Goal: Task Accomplishment & Management: Complete application form

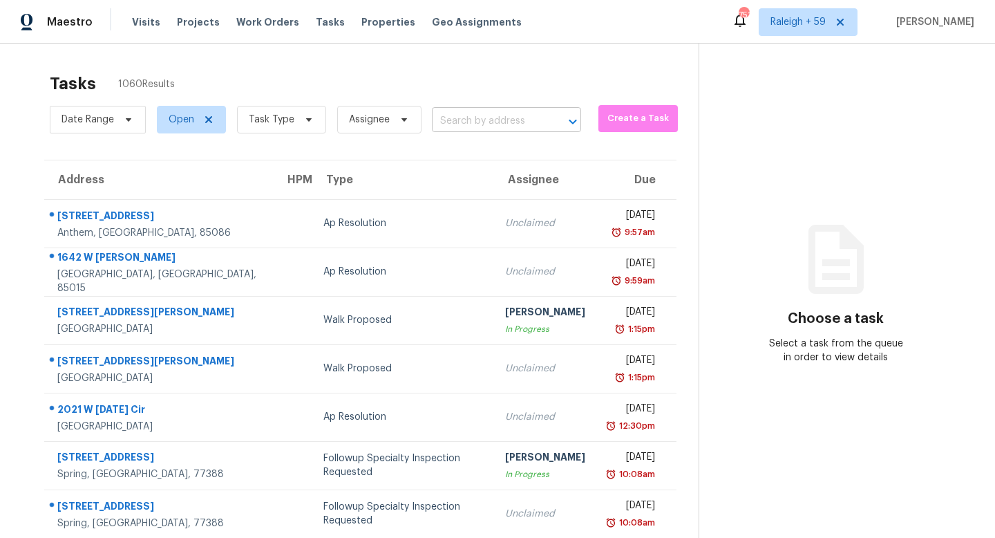
click at [478, 130] on input "text" at bounding box center [487, 121] width 111 height 21
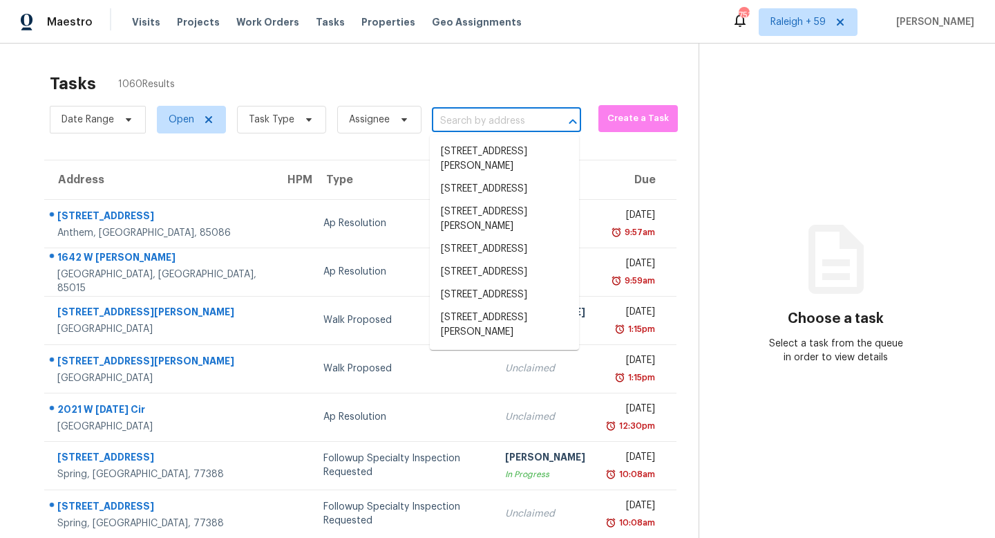
paste input "3912 McGuire Way NW Kennesaw, GA, 30144"
type input "3912 McGuire Way NW Kennesaw, GA, 30144"
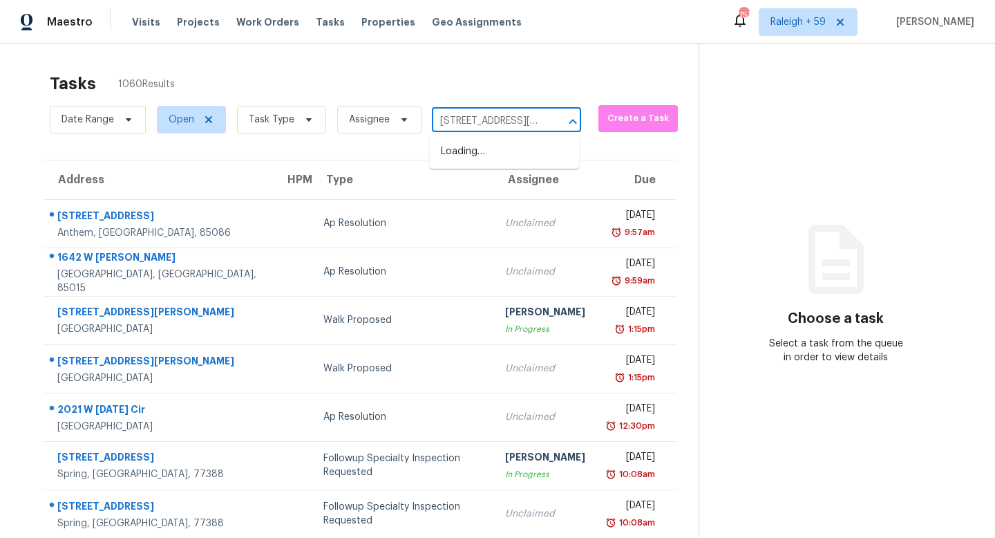
scroll to position [0, 100]
click at [476, 158] on li "3912 McGuire Way NW, Kennesaw, GA 30144" at bounding box center [504, 158] width 149 height 37
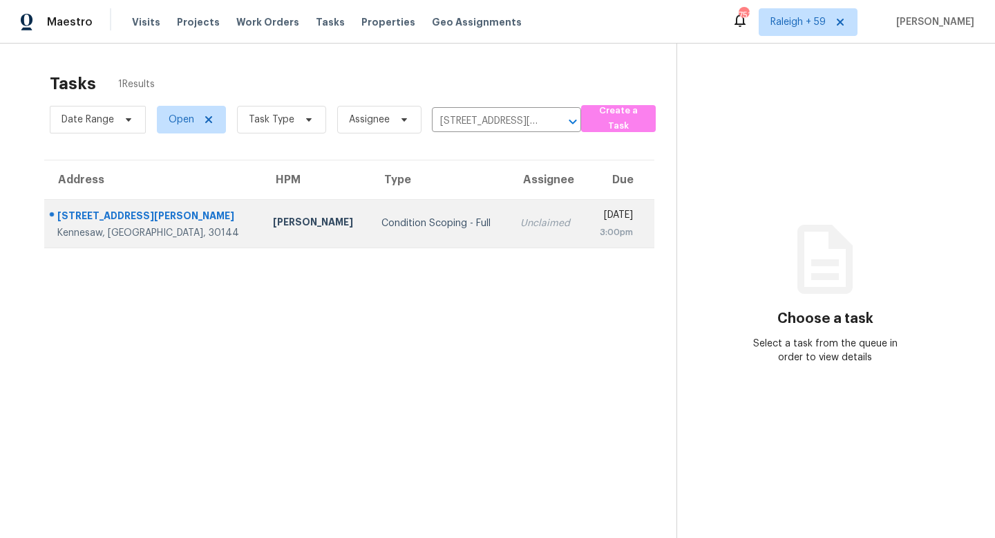
click at [509, 205] on td "Unclaimed" at bounding box center [547, 223] width 76 height 48
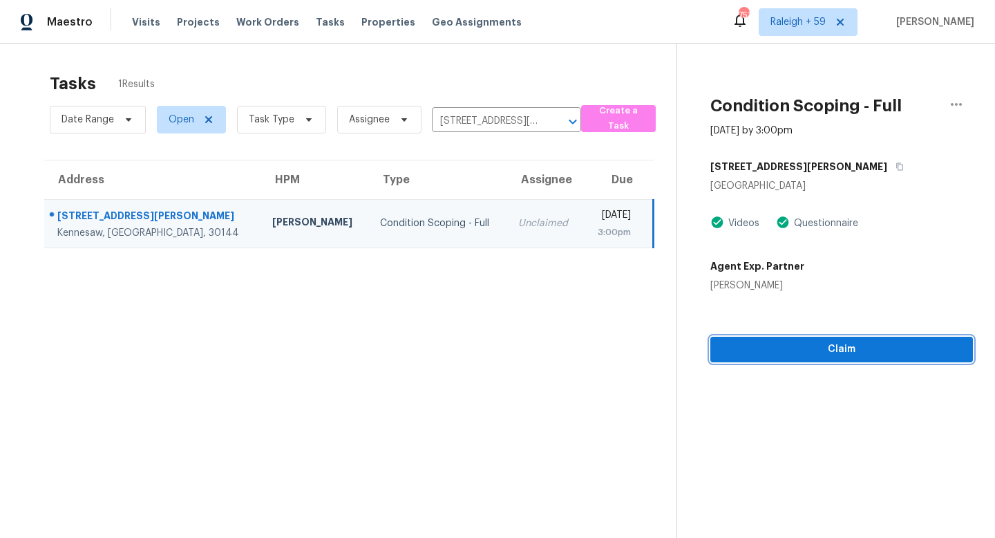
click at [910, 357] on span "Claim" at bounding box center [842, 349] width 241 height 17
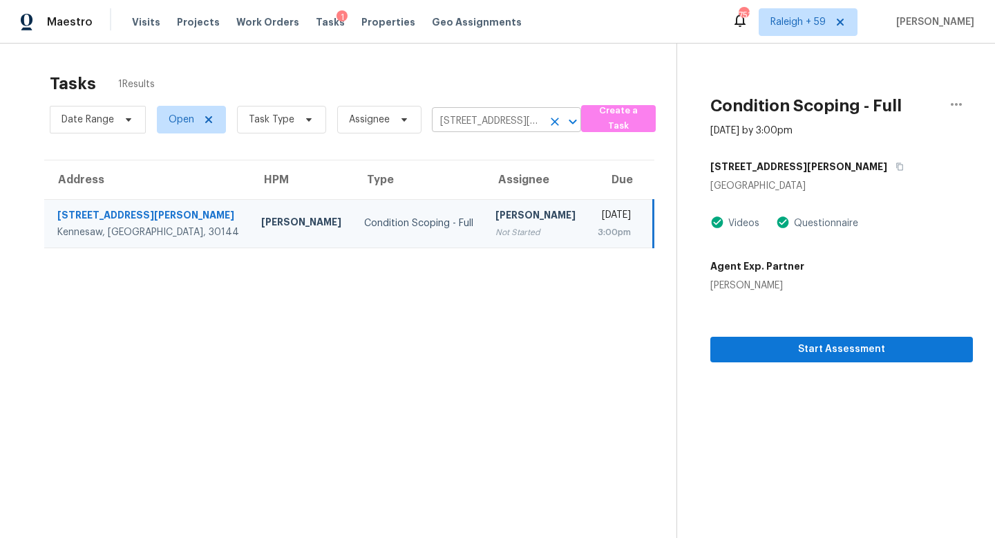
click at [462, 129] on input "3912 McGuire Way NW, Kennesaw, GA 30144" at bounding box center [487, 121] width 111 height 21
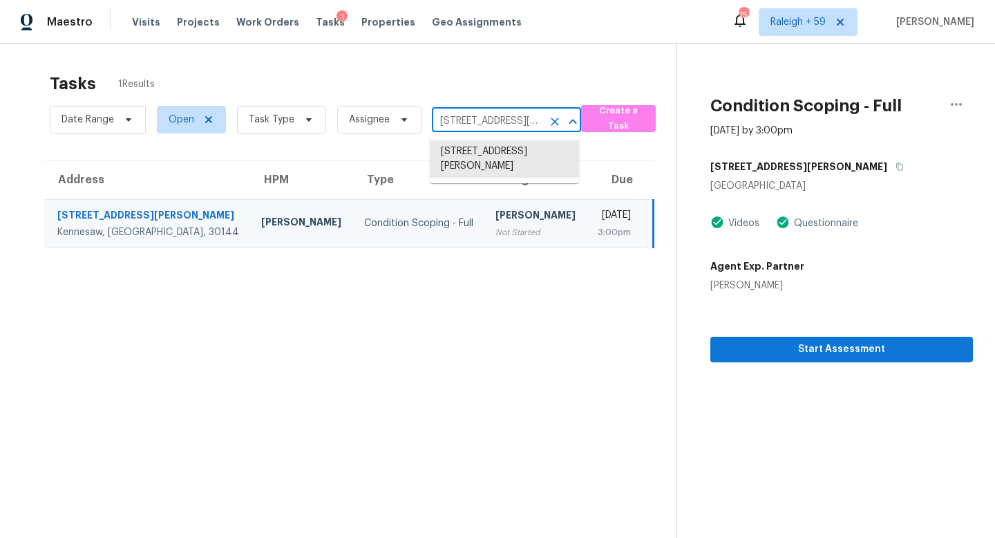
paste input "165 McIntosh Dr Dallas, GA, 30157"
type input "165 McIntosh Dr Dallas, GA, 30157"
click at [487, 157] on li "165 McIntosh Dr, Dallas, GA 30157" at bounding box center [504, 158] width 149 height 37
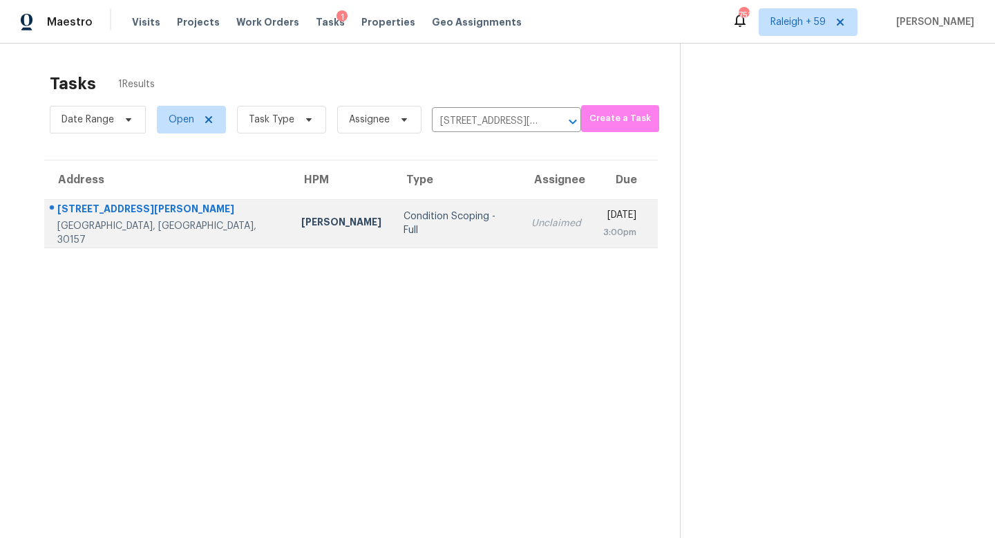
click at [521, 240] on td "Unclaimed" at bounding box center [557, 223] width 72 height 48
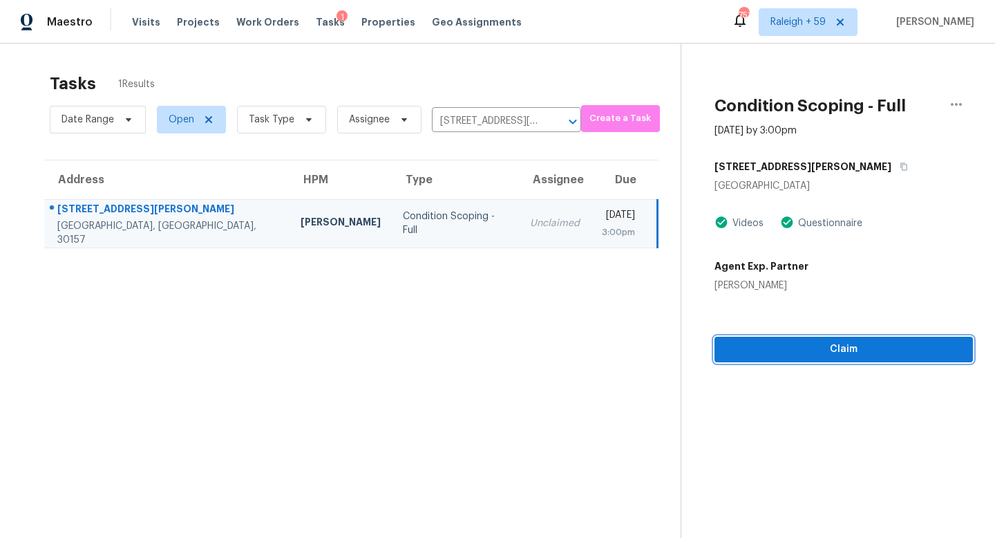
click at [774, 349] on span "Claim" at bounding box center [844, 349] width 236 height 17
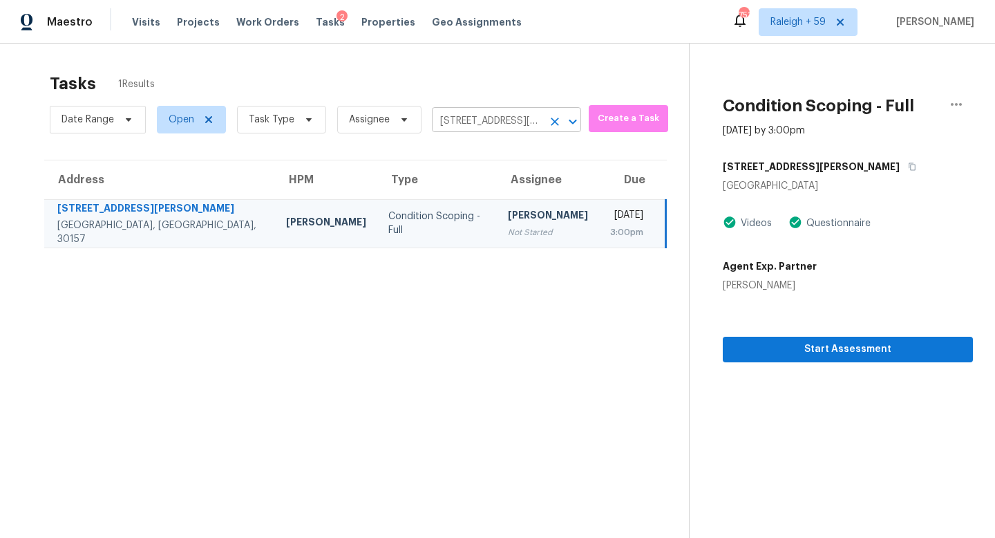
click at [499, 119] on input "165 McIntosh Dr, Dallas, GA 30157" at bounding box center [487, 121] width 111 height 21
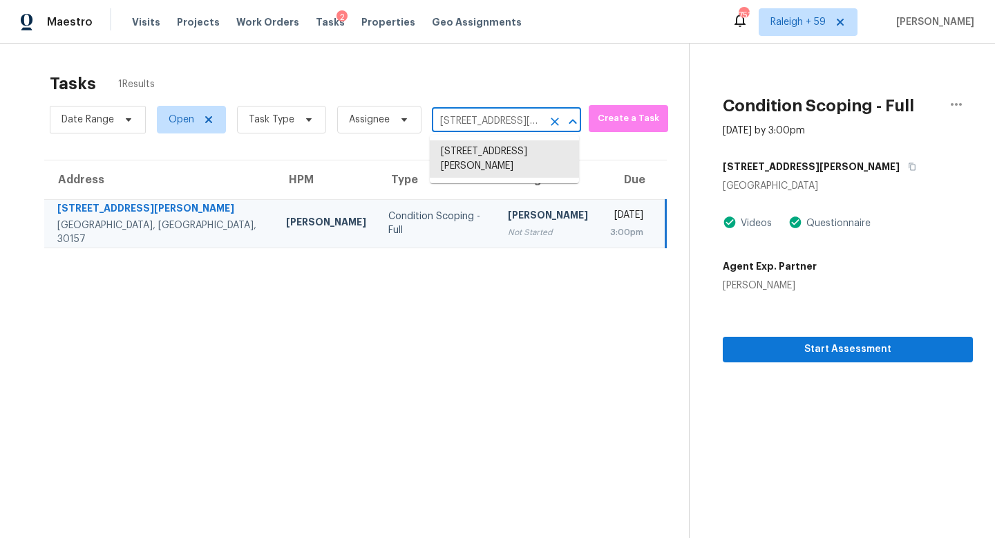
paste input "3184 Long Iron Dr Lawrenceville, GA, 30044"
type input "3184 Long Iron Dr Lawrenceville, GA, 30044"
click at [500, 160] on li "3184 Long Iron Dr, Lawrenceville, GA 30044" at bounding box center [504, 151] width 149 height 23
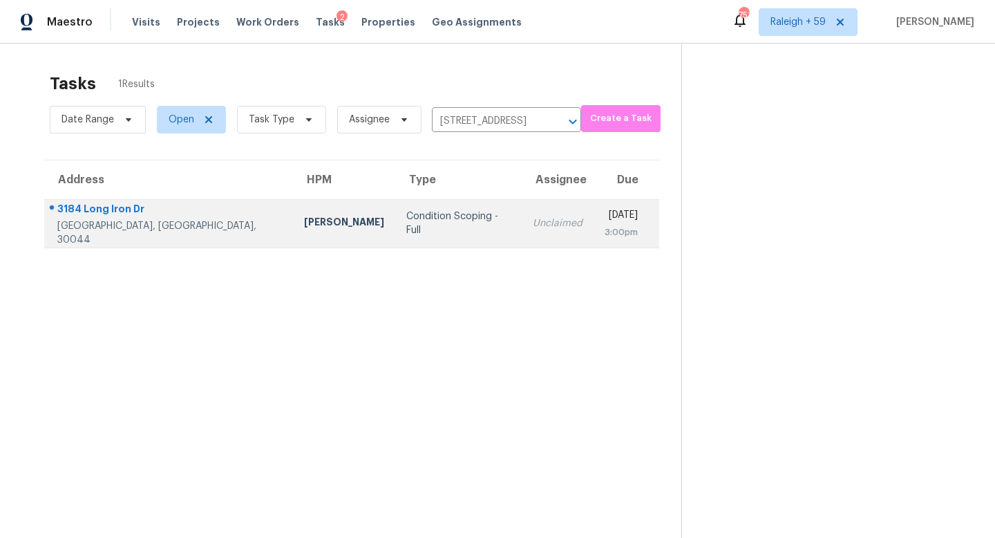
click at [522, 212] on td "Unclaimed" at bounding box center [558, 223] width 72 height 48
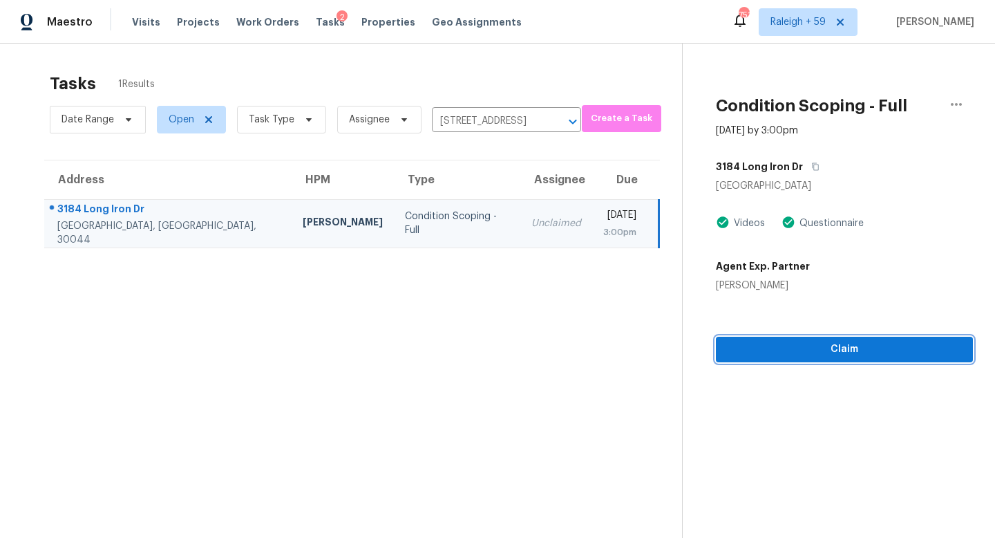
click at [753, 349] on span "Claim" at bounding box center [844, 349] width 235 height 17
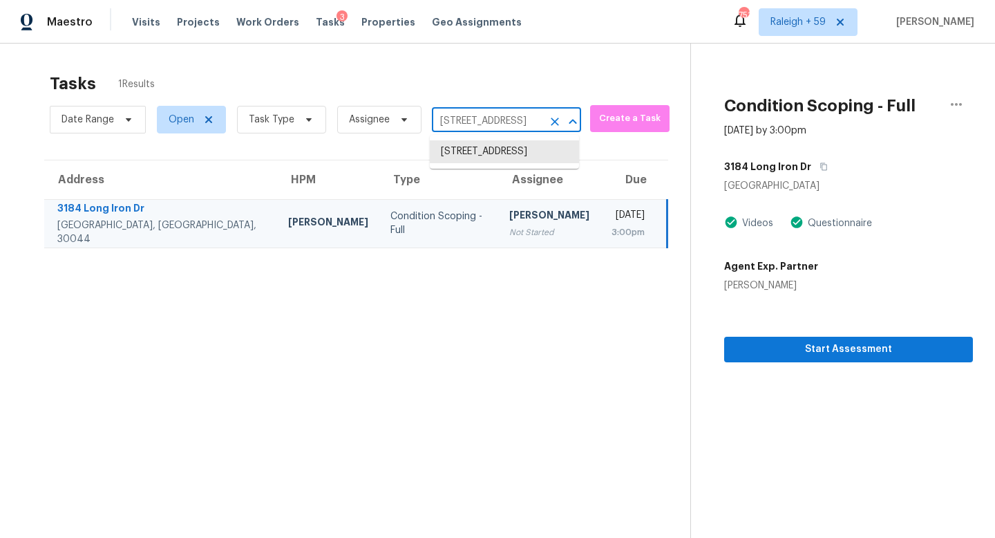
click at [456, 111] on input "3184 Long Iron Dr, Lawrenceville, GA 30044" at bounding box center [487, 121] width 111 height 21
paste input "814 Raiders Ridge Dr Lithonia, GA, 30038"
type input "3814 Raiders Ridge Dr Lithonia, GA, 30038"
click at [476, 162] on li "3814 Raiders Ridge Dr, Lithonia, GA 30038" at bounding box center [504, 151] width 149 height 23
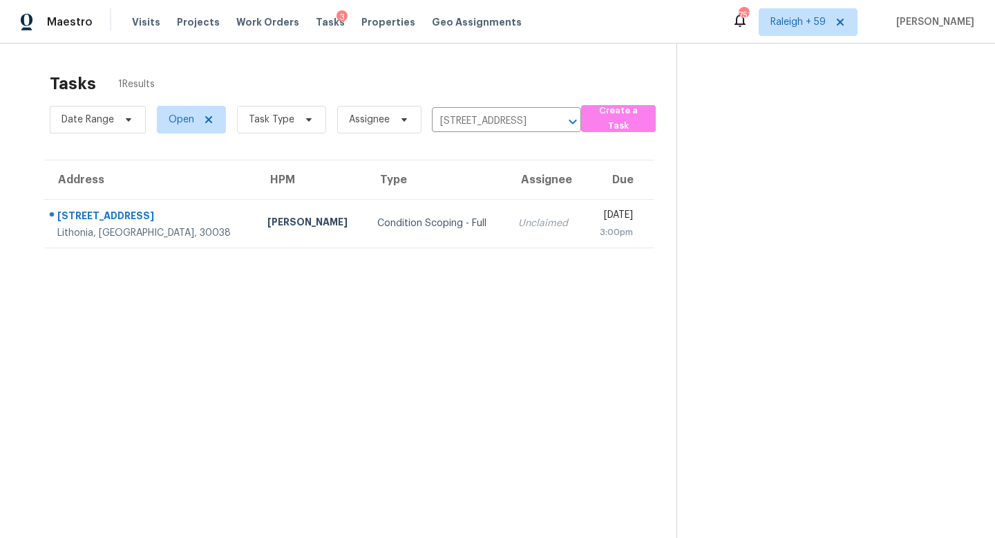
click at [518, 222] on div "Unclaimed" at bounding box center [545, 223] width 55 height 14
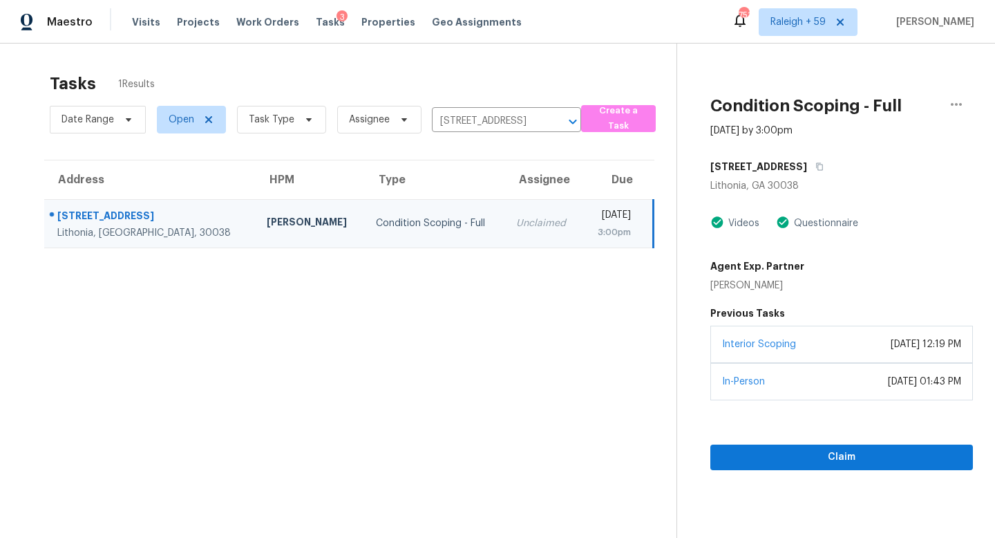
click at [731, 355] on div "Interior Scoping May 08, 2023 at 12:19 PM" at bounding box center [842, 344] width 263 height 37
click at [786, 476] on section "Condition Scoping - Full Aug 13th 2025 by 3:00pm 3814 Raiders Ridge Dr Lithonia…" at bounding box center [825, 313] width 297 height 538
click at [783, 466] on button "Claim" at bounding box center [842, 457] width 263 height 26
click at [481, 113] on input "3814 Raiders Ridge Dr, Lithonia, GA 30038" at bounding box center [487, 121] width 111 height 21
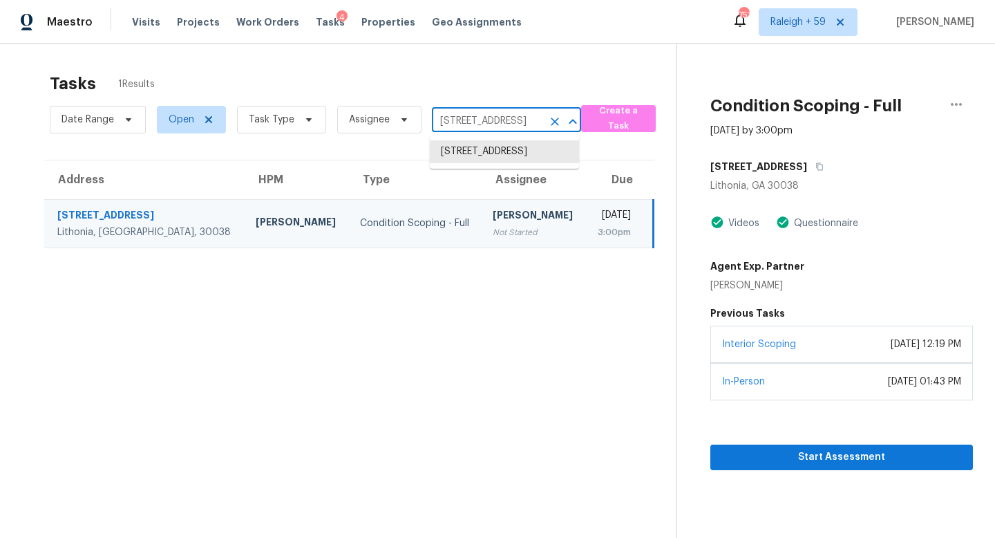
paste input "2978 Haverford Ln SE Marietta, GA, 30067"
type input "2978 Haverford Ln SE Marietta, GA, 30067"
click at [500, 159] on li "2978 Haverford Ln SE, Marietta, GA 30067" at bounding box center [504, 151] width 149 height 23
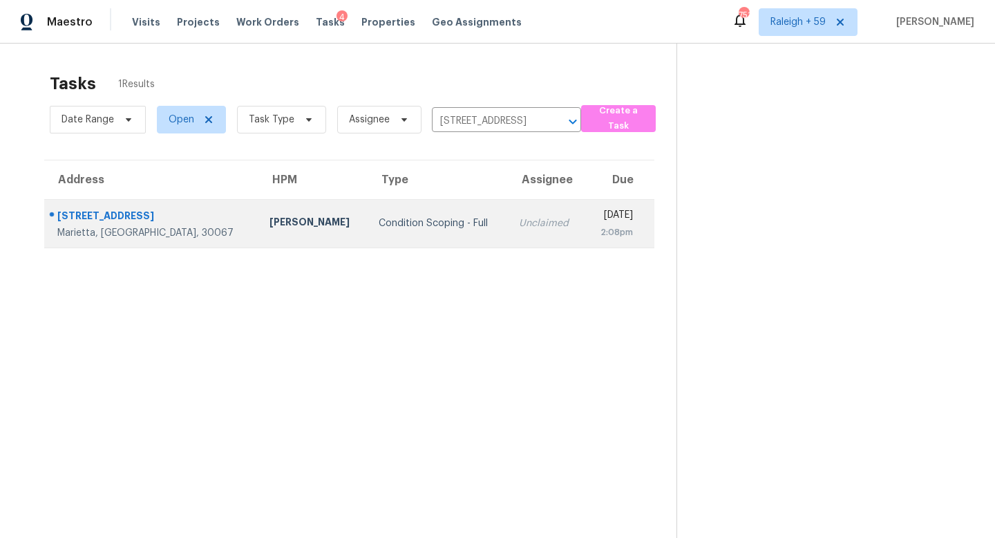
click at [508, 240] on td "Unclaimed" at bounding box center [546, 223] width 77 height 48
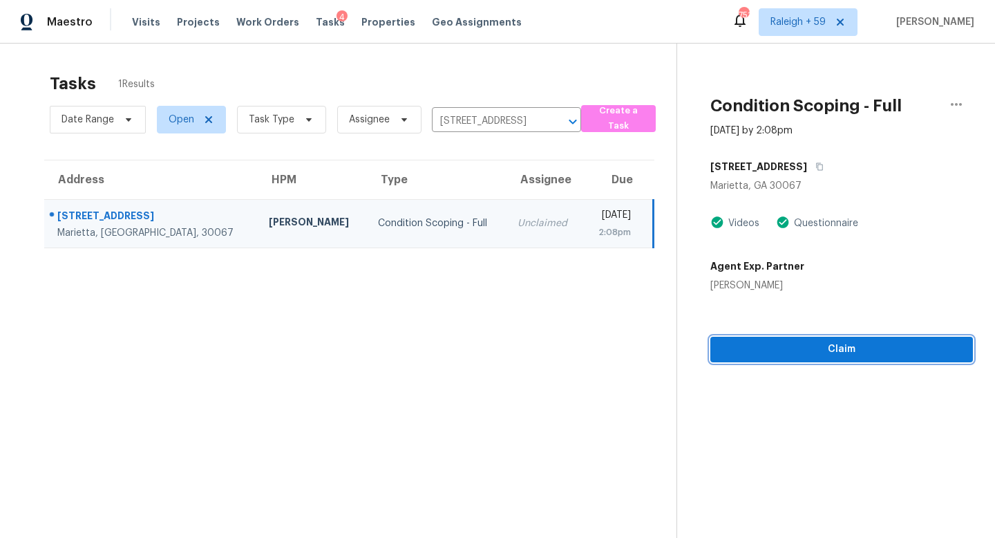
click at [774, 356] on span "Claim" at bounding box center [842, 349] width 241 height 17
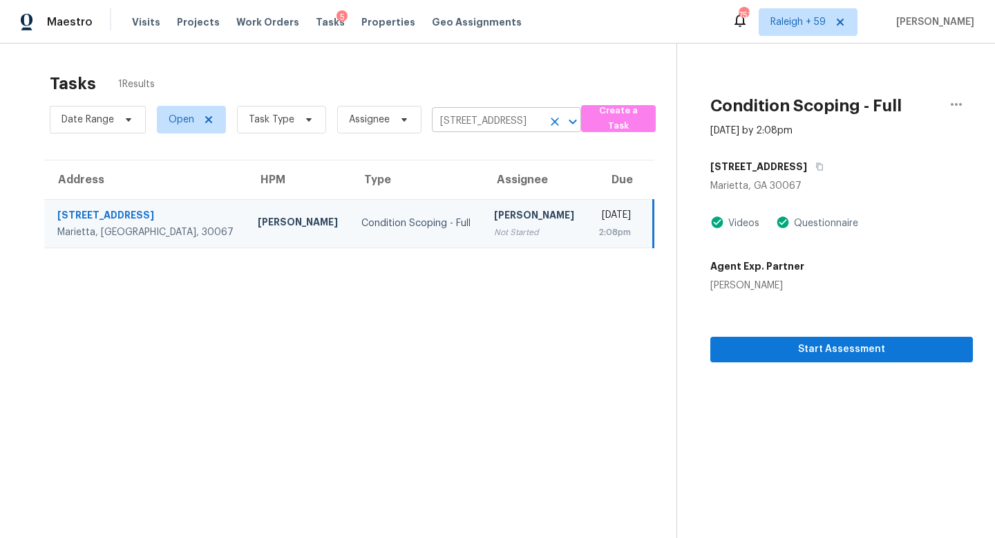
click at [484, 115] on input "2978 Haverford Ln SE, Marietta, GA 30067" at bounding box center [487, 121] width 111 height 21
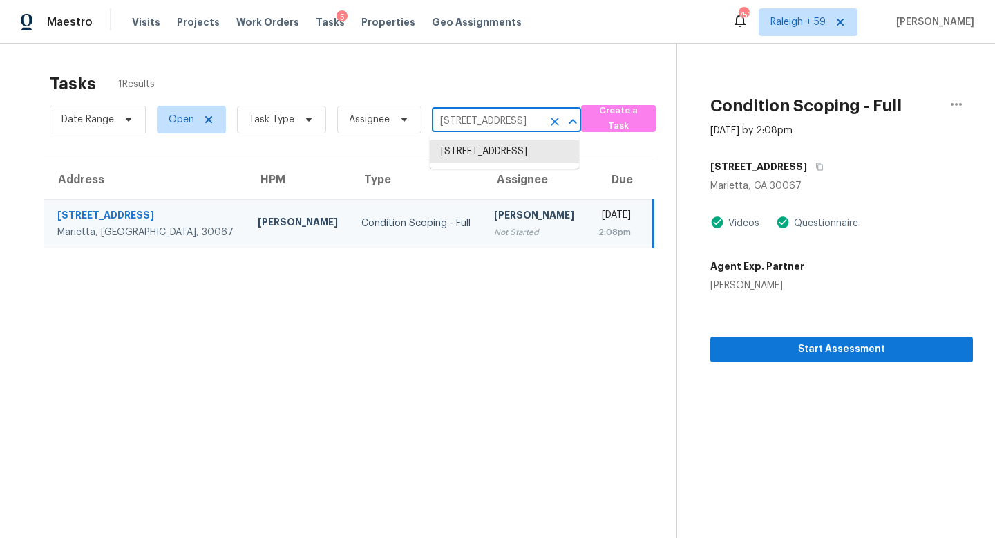
paste input "3203 52nd Avenue Dr W Bradenton, FL, 3420"
type input "3203 52nd Avenue Dr W Bradenton, FL, 34207"
click at [482, 156] on li "3203 52nd Avenue Dr W, Bradenton, FL 34207" at bounding box center [504, 151] width 149 height 23
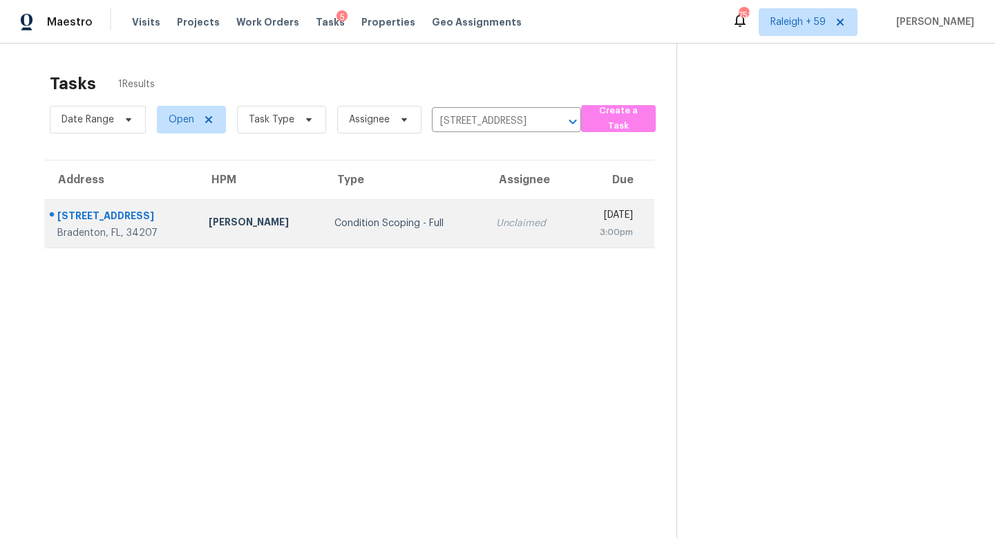
click at [485, 230] on td "Unclaimed" at bounding box center [529, 223] width 88 height 48
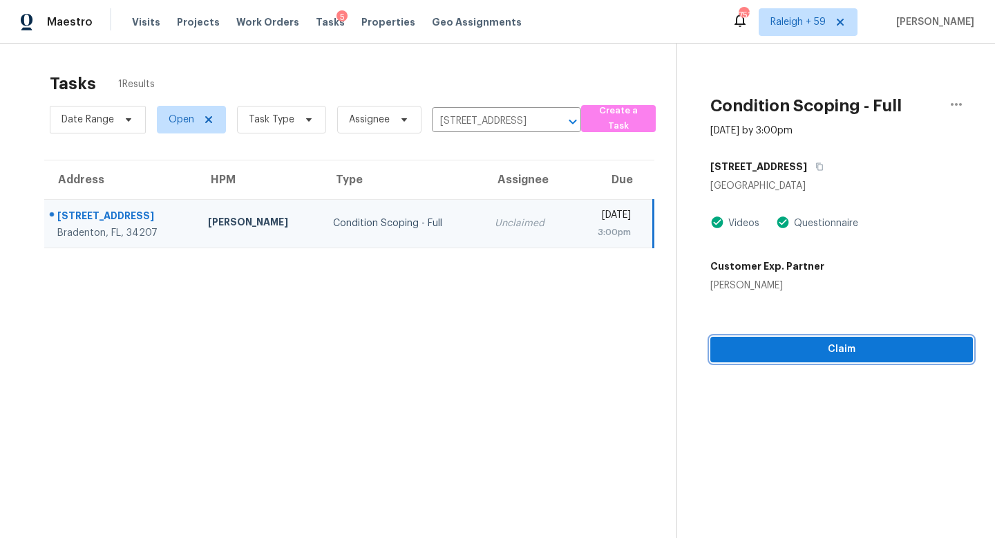
click at [773, 344] on span "Claim" at bounding box center [842, 349] width 241 height 17
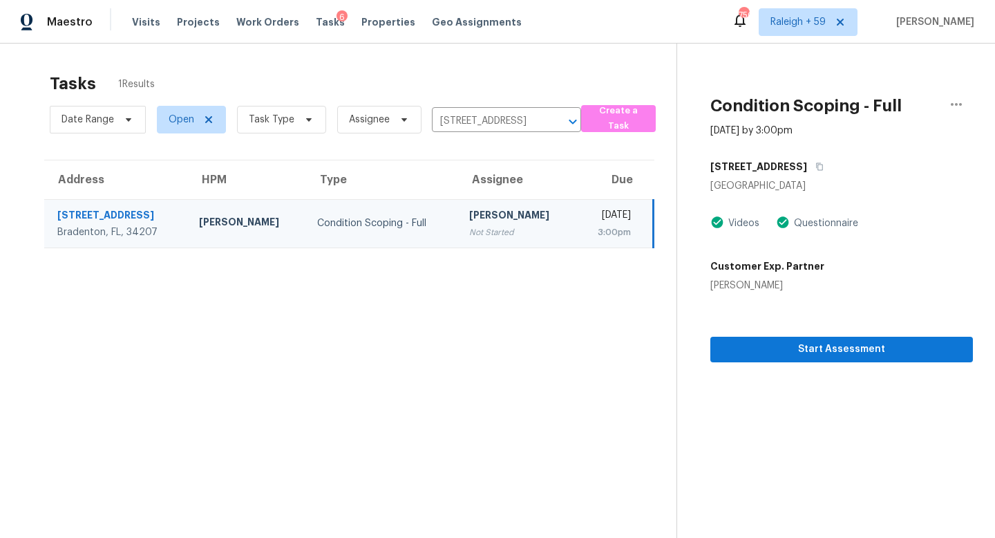
click at [490, 106] on div "Date Range Open Task Type Assignee 3203 52nd Avenue Dr W, Bradenton, FL 34207 ​" at bounding box center [316, 120] width 532 height 36
click at [488, 116] on input "3203 52nd Avenue Dr W, Bradenton, FL 34207" at bounding box center [487, 121] width 111 height 21
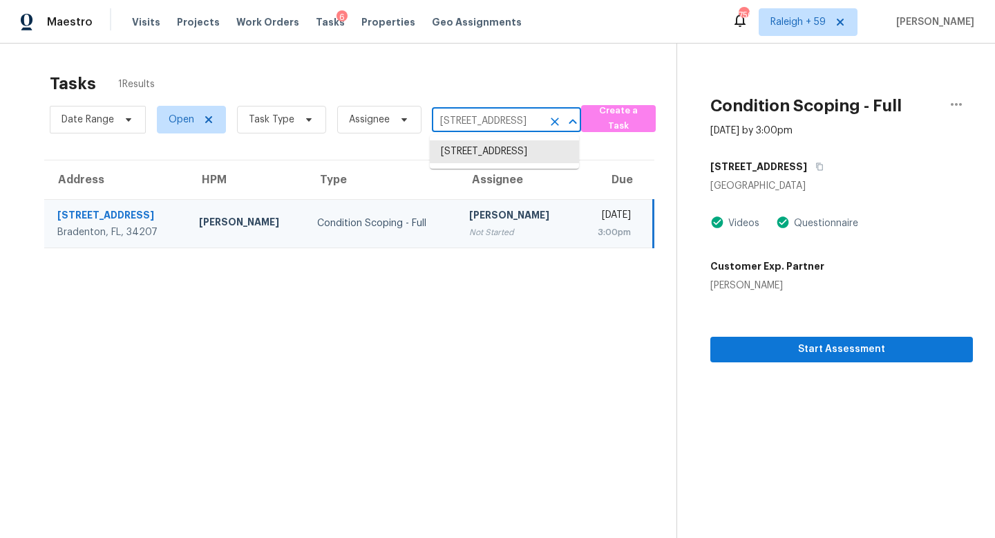
paste input "4313 Saddle Creek Pl Orlando, FL, 32829"
type input "4313 Saddle Creek Pl Orlando, FL, 32829"
click at [489, 160] on li "4313 Saddle Creek Pl, Orlando, FL 32829" at bounding box center [504, 151] width 149 height 23
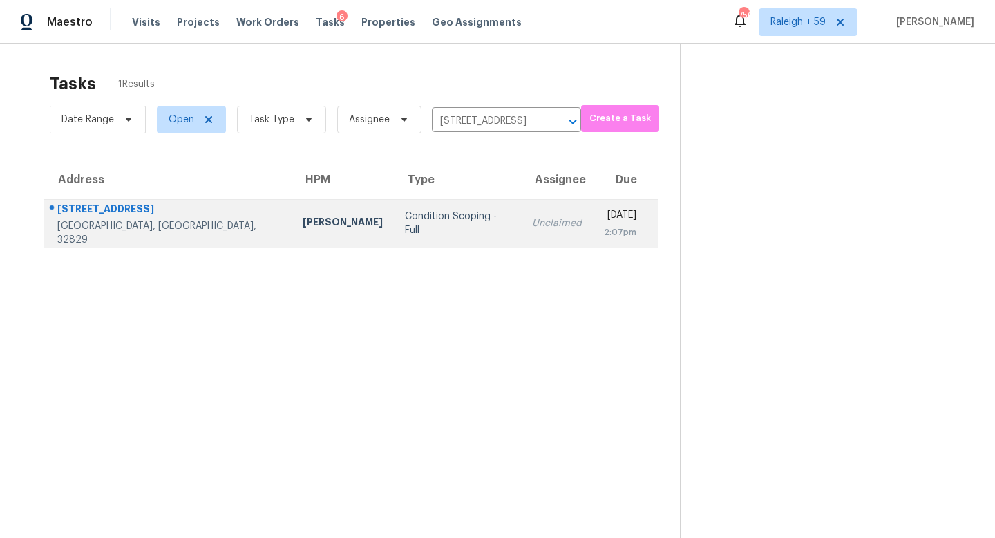
click at [532, 221] on div "Unclaimed" at bounding box center [557, 223] width 50 height 14
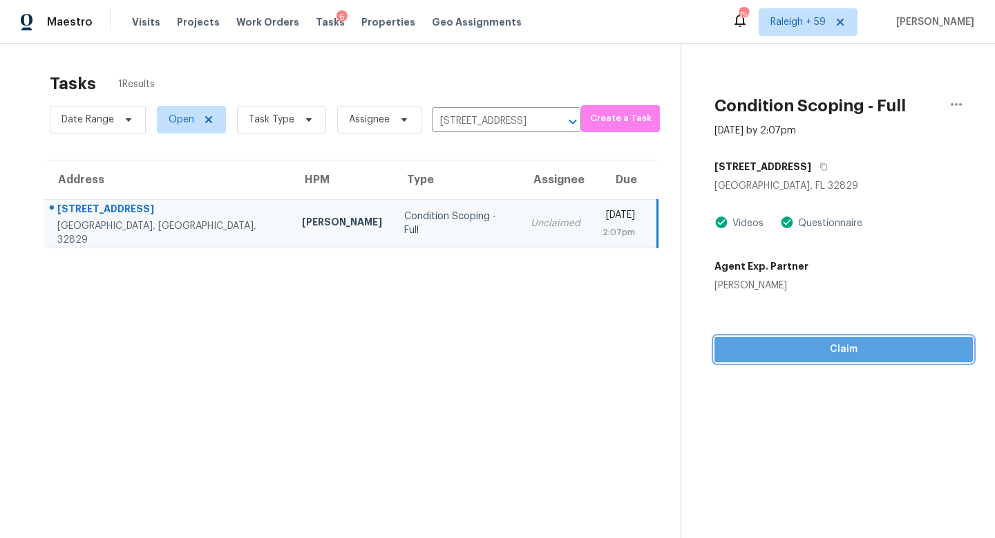
click at [840, 353] on span "Claim" at bounding box center [844, 349] width 236 height 17
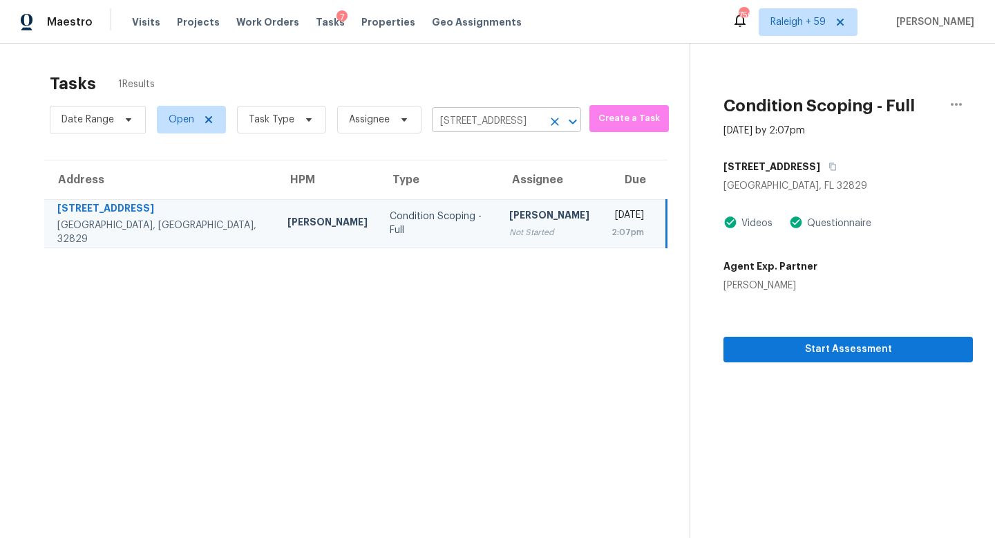
click at [458, 122] on input "4313 Saddle Creek Pl, Orlando, FL 32829" at bounding box center [487, 121] width 111 height 21
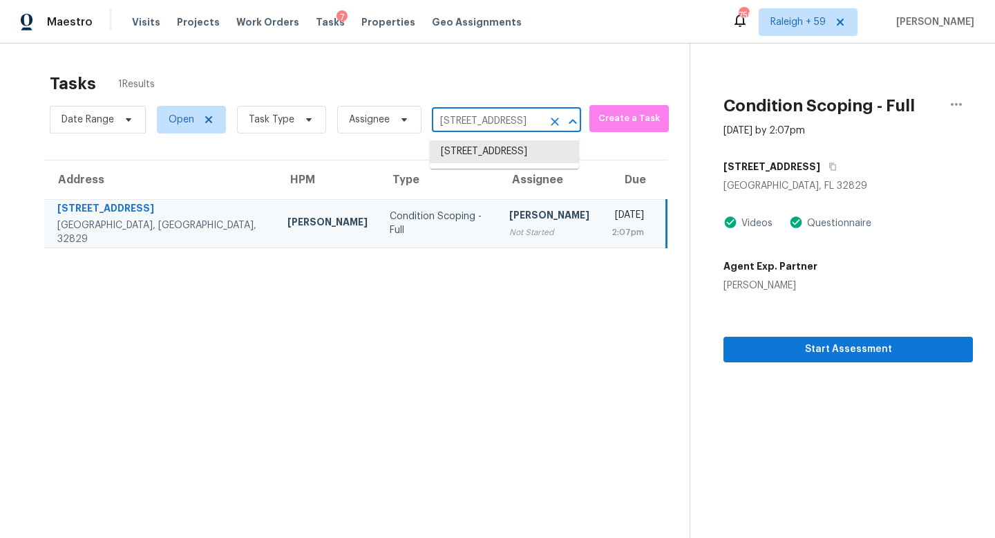
paste input "1539 Nokomis Ave Dallas, TX, 75224"
type input "1539 Nokomis Ave Dallas, TX, 75224"
click at [466, 161] on li "1539 Nokomis Ave, Dallas, TX 75224" at bounding box center [504, 151] width 149 height 23
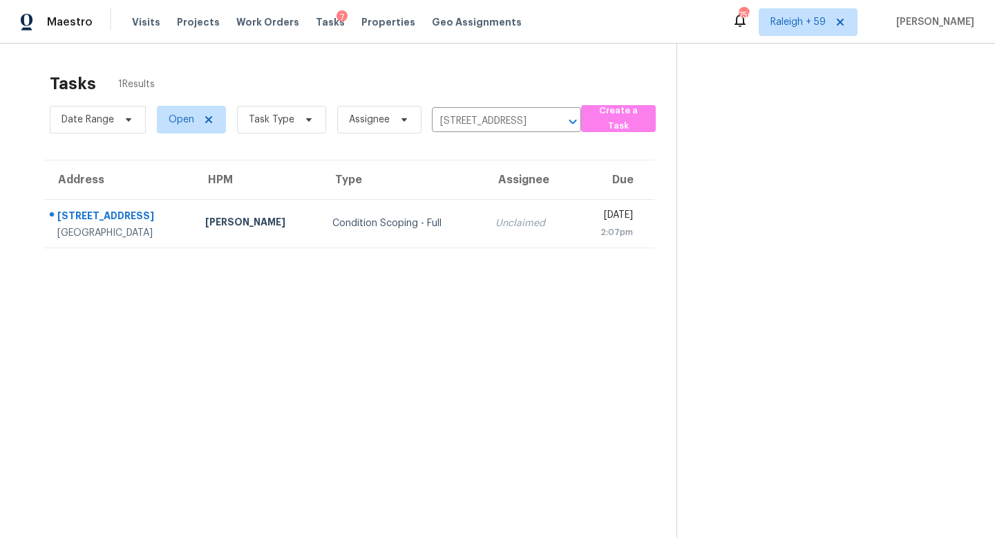
click at [485, 209] on td "Unclaimed" at bounding box center [529, 223] width 89 height 48
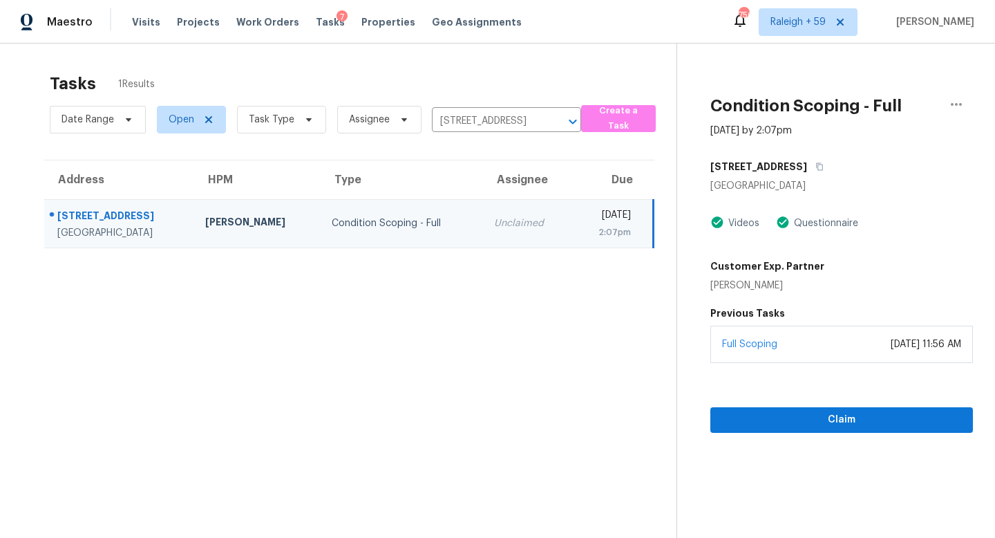
click at [769, 353] on div "Full Scoping July 25, 2025 at 11:56 AM" at bounding box center [842, 344] width 263 height 37
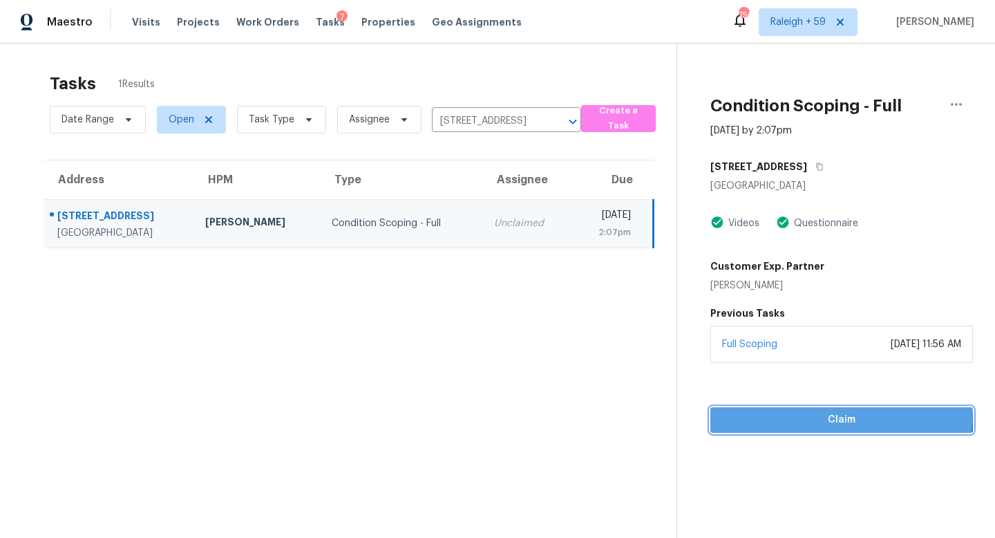
click at [791, 409] on button "Claim" at bounding box center [842, 420] width 263 height 26
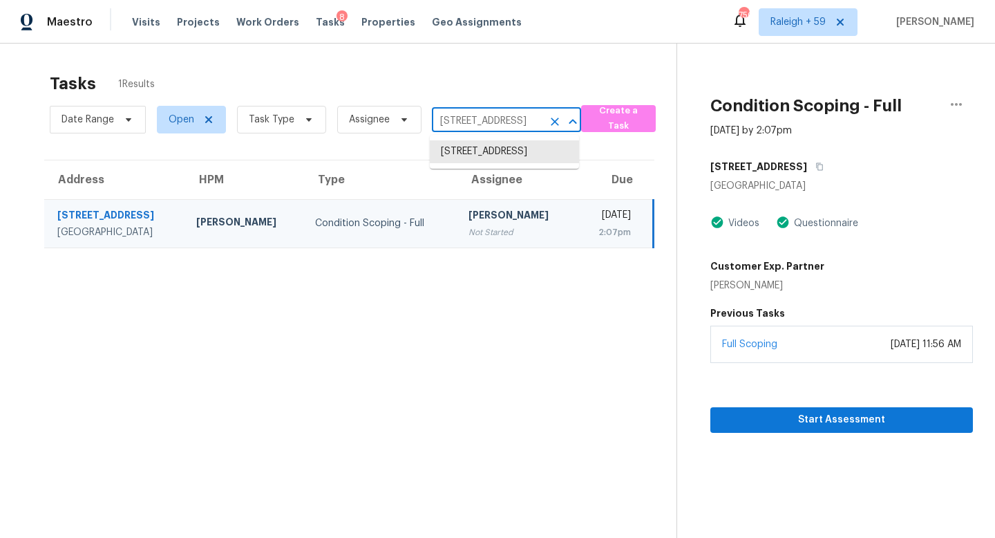
click at [480, 111] on input "1539 Nokomis Ave, Dallas, TX 75224" at bounding box center [487, 121] width 111 height 21
paste input "7904 Silverdale Dr Dallas, TX, 75232"
type input "7904 Silverdale Dr Dallas, TX, 75232"
click at [473, 148] on li "7904 Silverdale Dr, Dallas, TX 75232" at bounding box center [504, 151] width 149 height 23
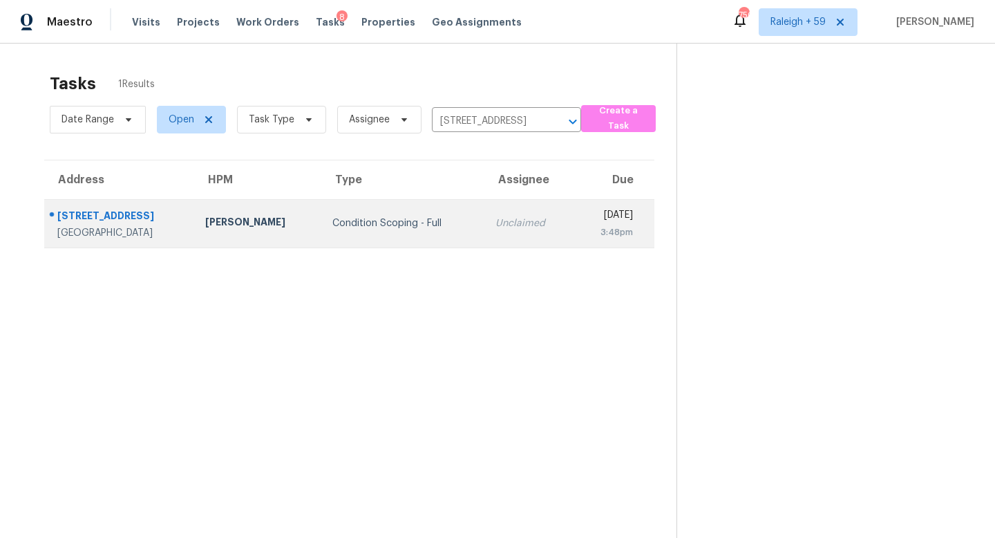
click at [485, 228] on td "Unclaimed" at bounding box center [529, 223] width 89 height 48
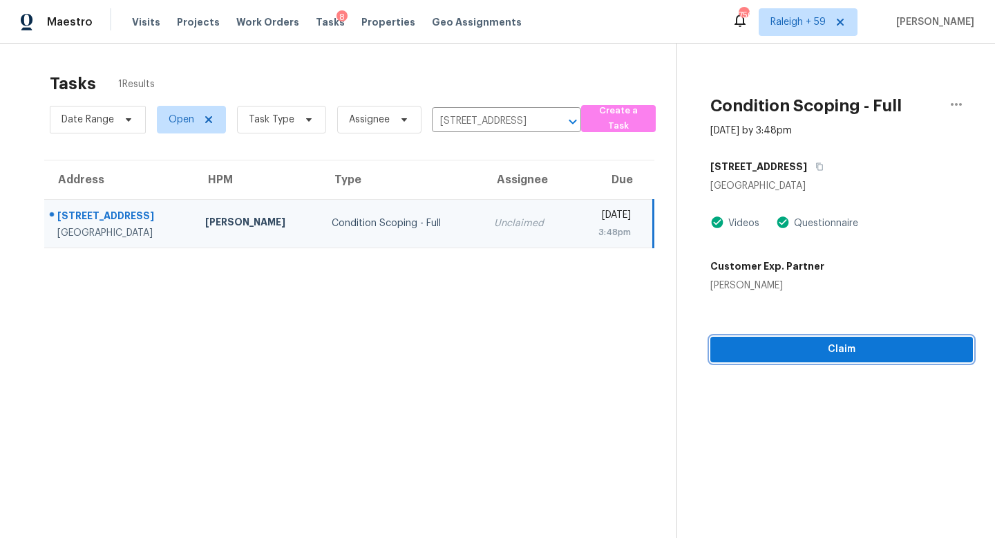
click at [765, 357] on button "Claim" at bounding box center [842, 350] width 263 height 26
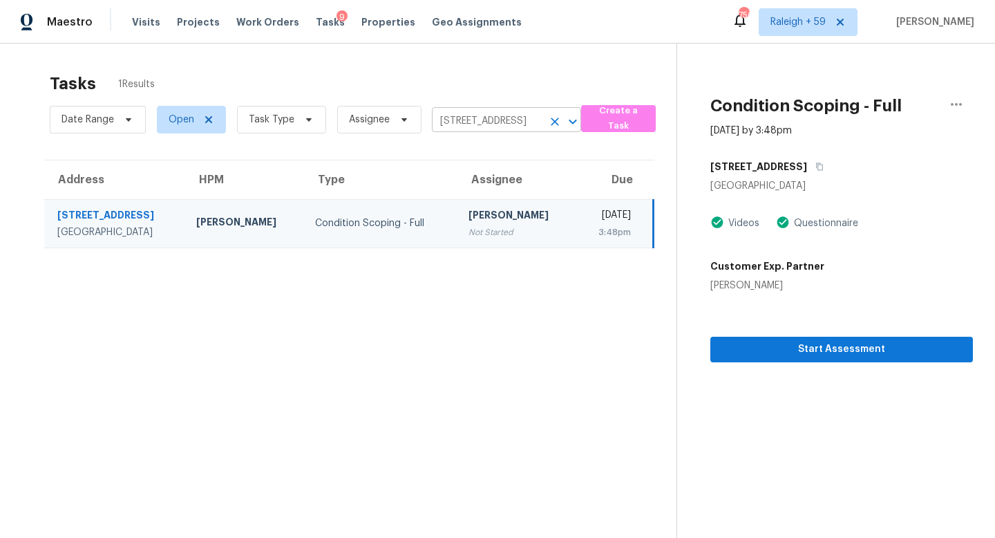
click at [467, 121] on input "7904 Silverdale Dr, Dallas, TX 75232" at bounding box center [487, 121] width 111 height 21
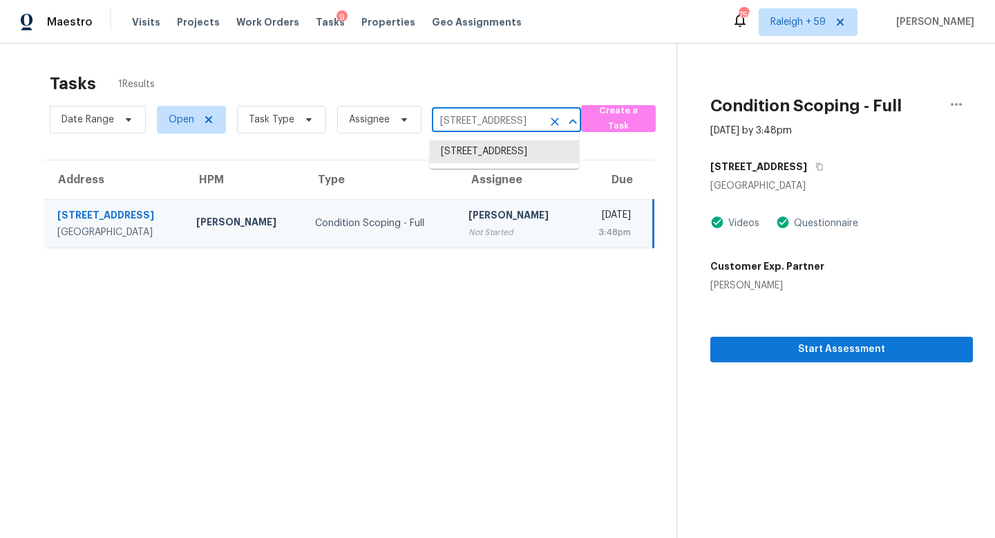
paste input "15018 Silver Tree Cv Von Ormy, TX, 78073"
type input "15018 Silver Tree Cv Von Ormy, TX, 78073"
click at [460, 160] on li "15018 Silver Tree Cv, Von Ormy, TX 78073" at bounding box center [504, 151] width 149 height 23
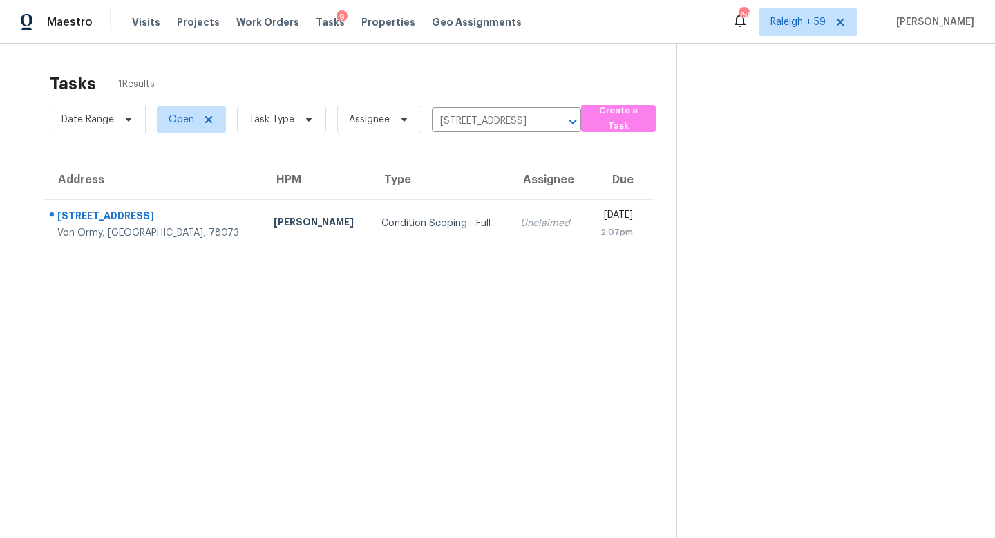
click at [521, 217] on div "Unclaimed" at bounding box center [548, 223] width 54 height 14
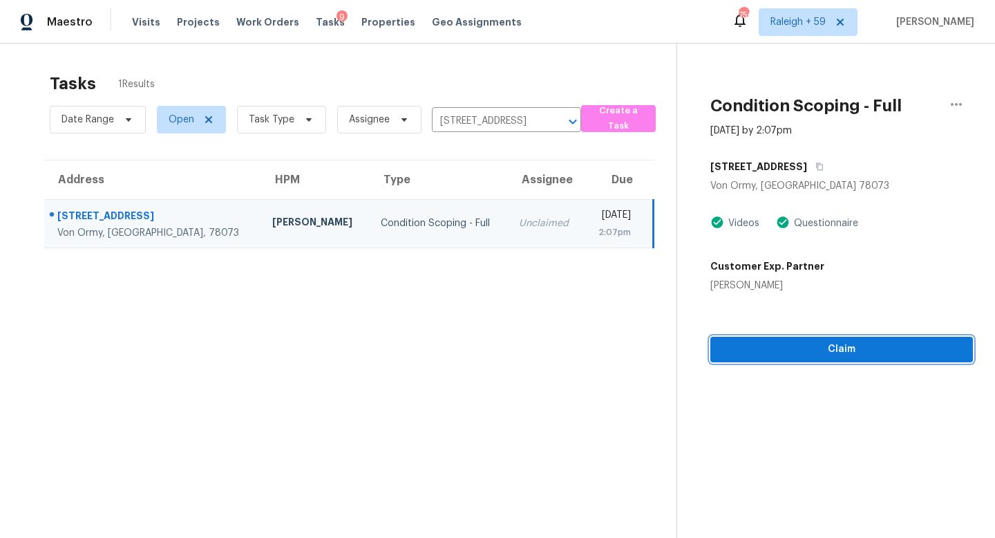
click at [812, 355] on div "Condition Scoping - Full Aug 13th 2025 by 2:07pm 15018 Silver Tree Cv Von Ormy,…" at bounding box center [825, 203] width 296 height 319
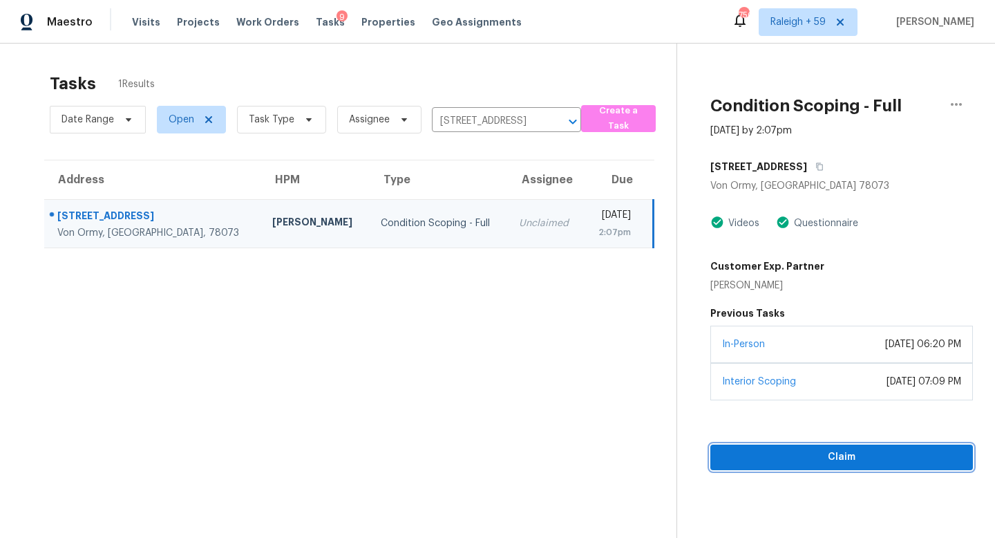
click at [812, 461] on span "Claim" at bounding box center [842, 457] width 241 height 17
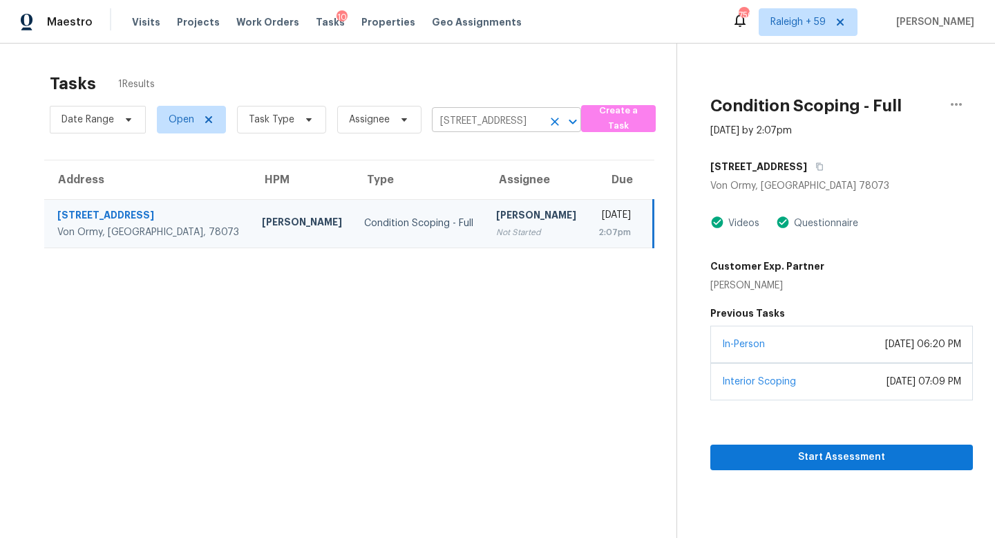
click at [504, 122] on input "15018 Silver Tree Cv, Von Ormy, TX 78073" at bounding box center [487, 121] width 111 height 21
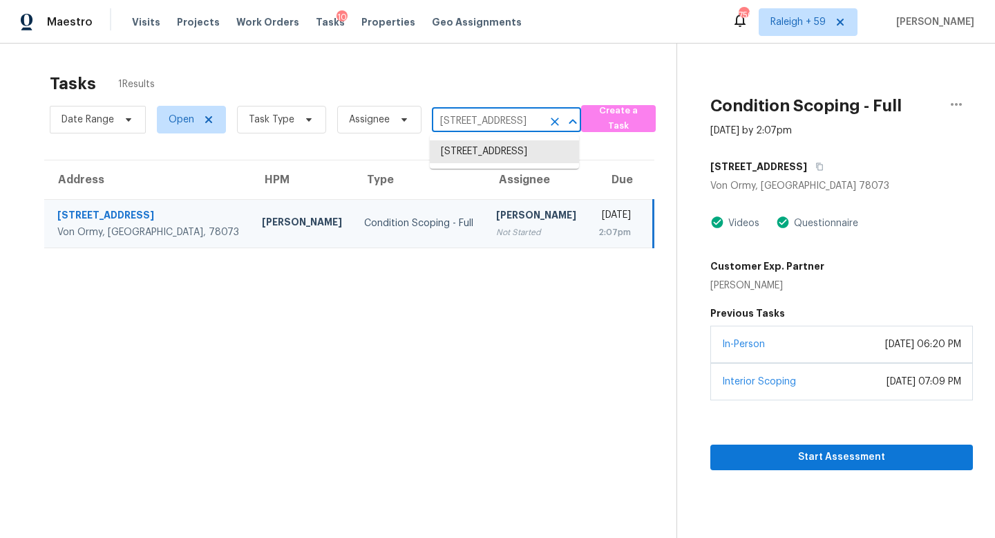
paste input "818 Houston Ct Haw River, NC, 27258"
type input "818 Houston Ct Haw River, NC, 27258"
click at [492, 153] on li "818 Houston Ct, Haw River, NC 27258" at bounding box center [504, 151] width 149 height 23
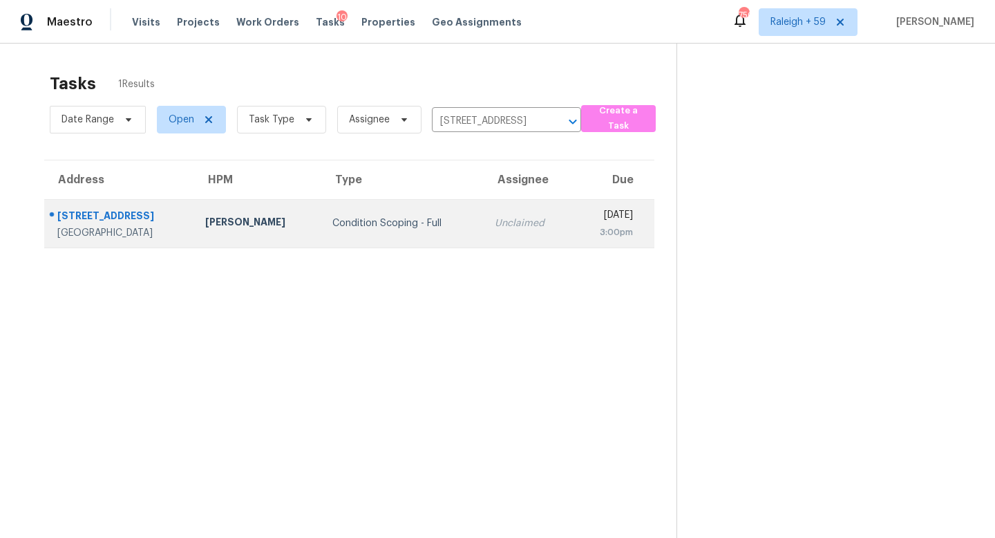
click at [495, 225] on div "Unclaimed" at bounding box center [528, 223] width 67 height 14
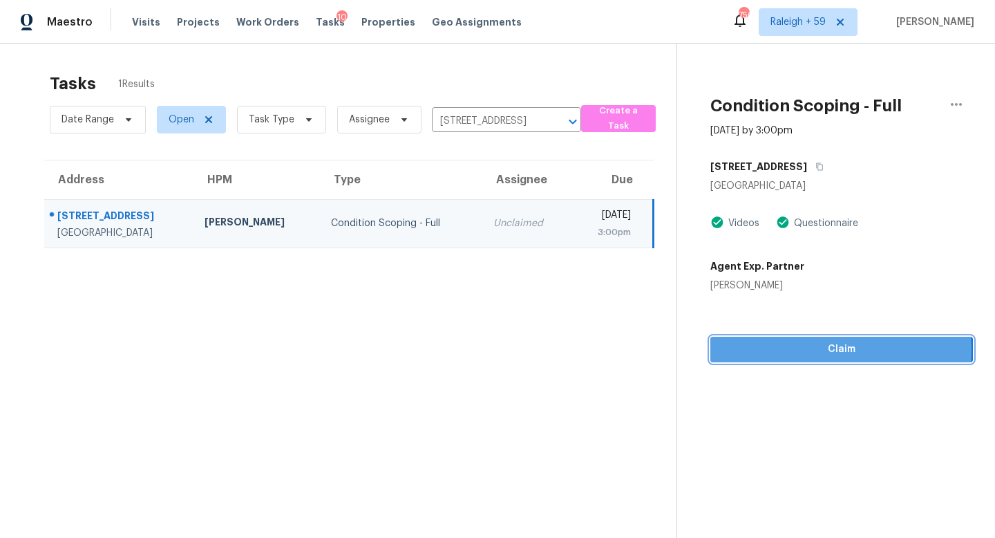
click at [794, 350] on span "Claim" at bounding box center [842, 349] width 241 height 17
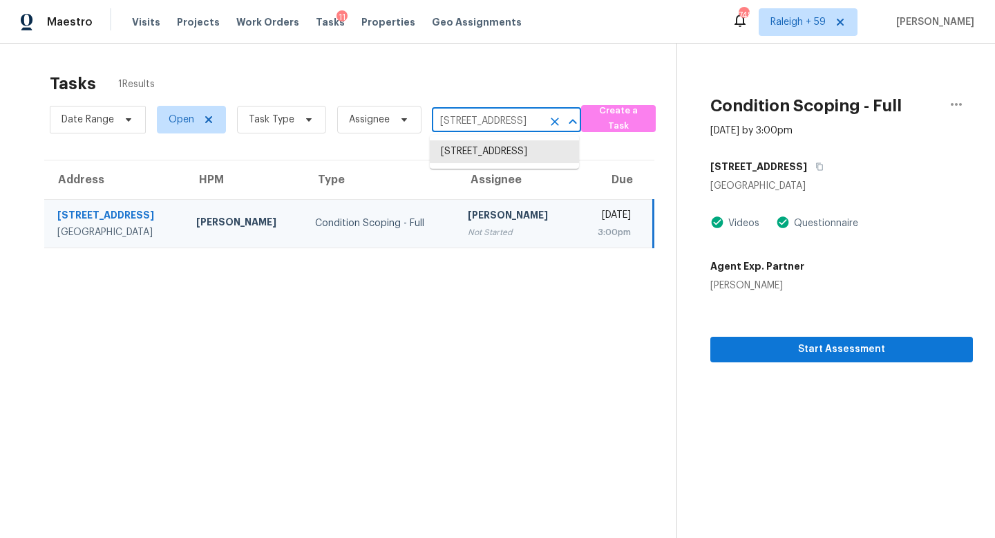
click at [479, 120] on input "818 Houston Ct, Haw River, NC 27258" at bounding box center [487, 121] width 111 height 21
paste input "6621 Piney Path Rd Charlotte, NC, 28212"
type input "6621 Piney Path Rd Charlotte, NC, 28212"
click at [492, 160] on li "6621 Piney Path Rd, Charlotte, NC 28212" at bounding box center [504, 151] width 149 height 23
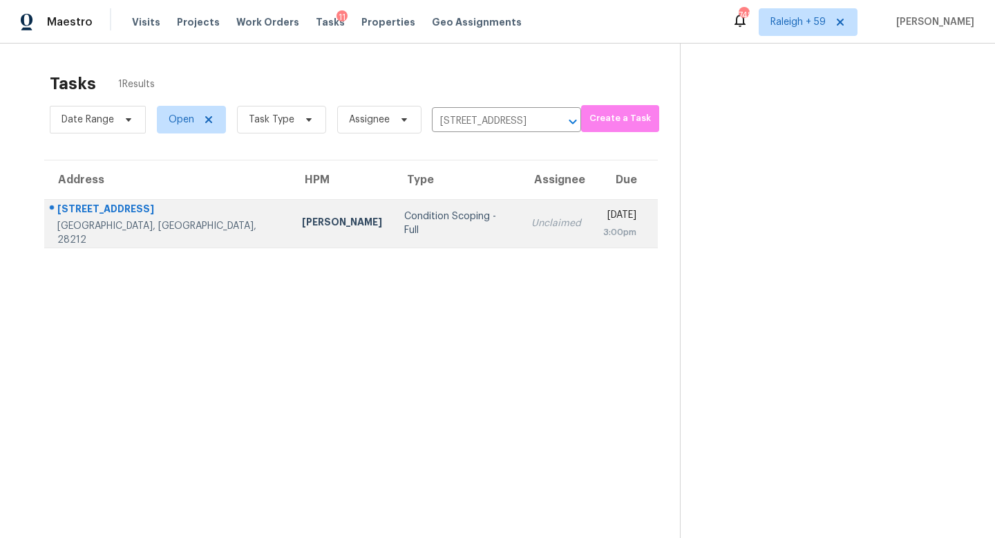
click at [521, 234] on td "Unclaimed" at bounding box center [557, 223] width 72 height 48
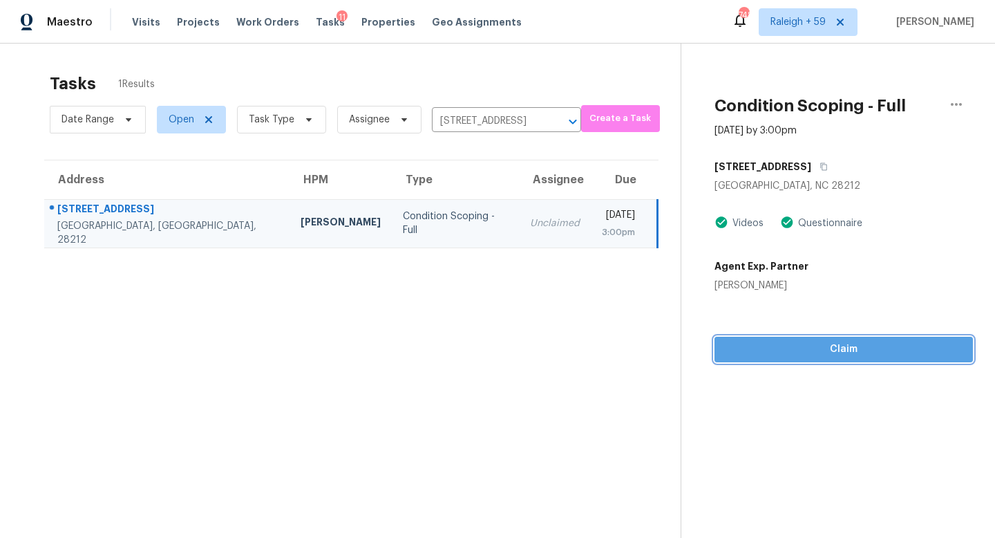
click at [814, 351] on span "Claim" at bounding box center [844, 349] width 236 height 17
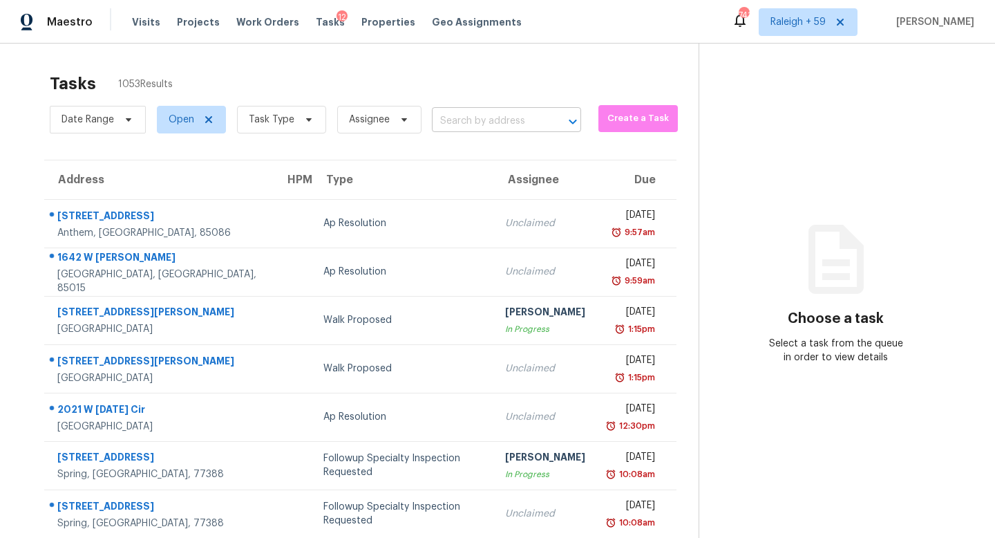
click at [469, 124] on input "text" at bounding box center [487, 121] width 111 height 21
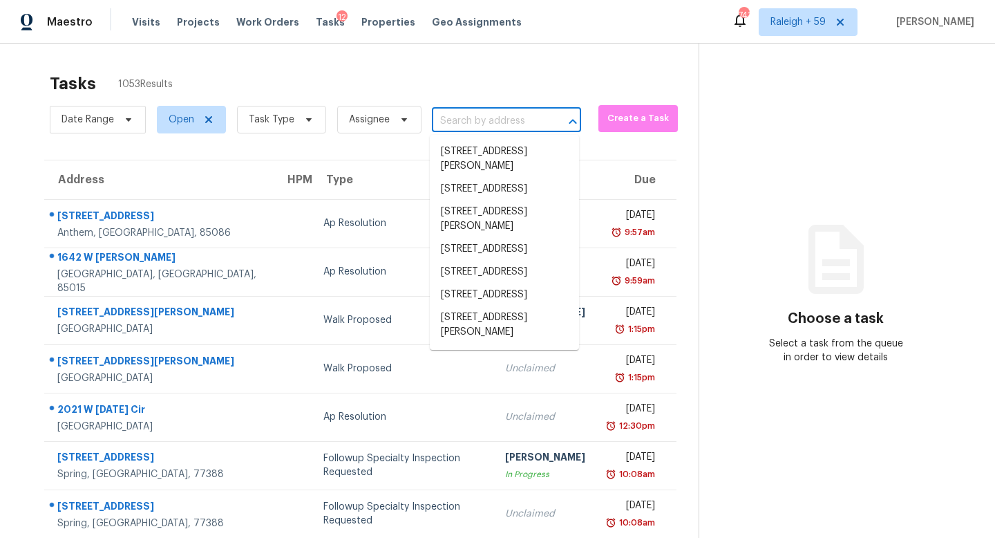
paste input "[STREET_ADDRESS][PERSON_NAME]"
type input "[STREET_ADDRESS][PERSON_NAME]"
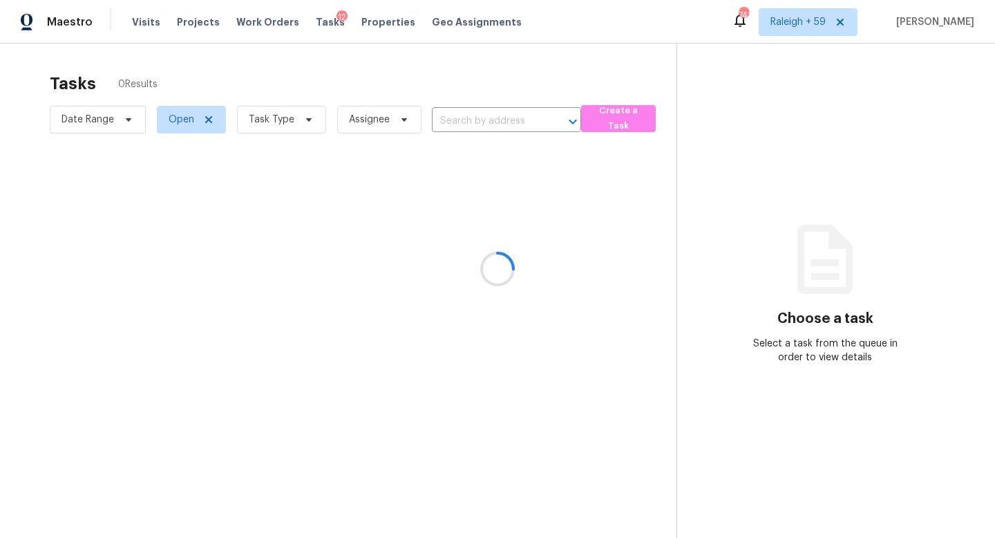
type input "[STREET_ADDRESS][PERSON_NAME]"
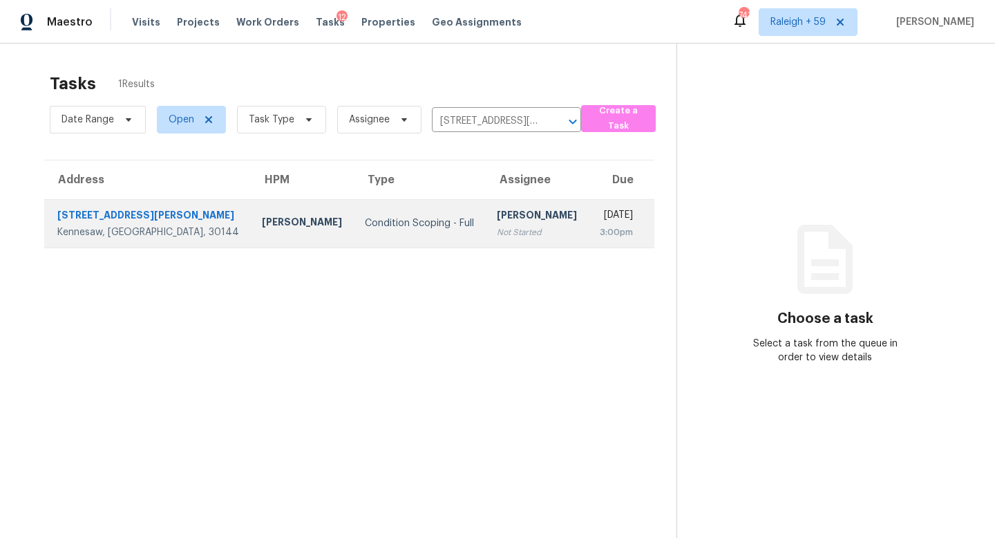
click at [486, 245] on td "[PERSON_NAME] Not Started" at bounding box center [537, 223] width 103 height 48
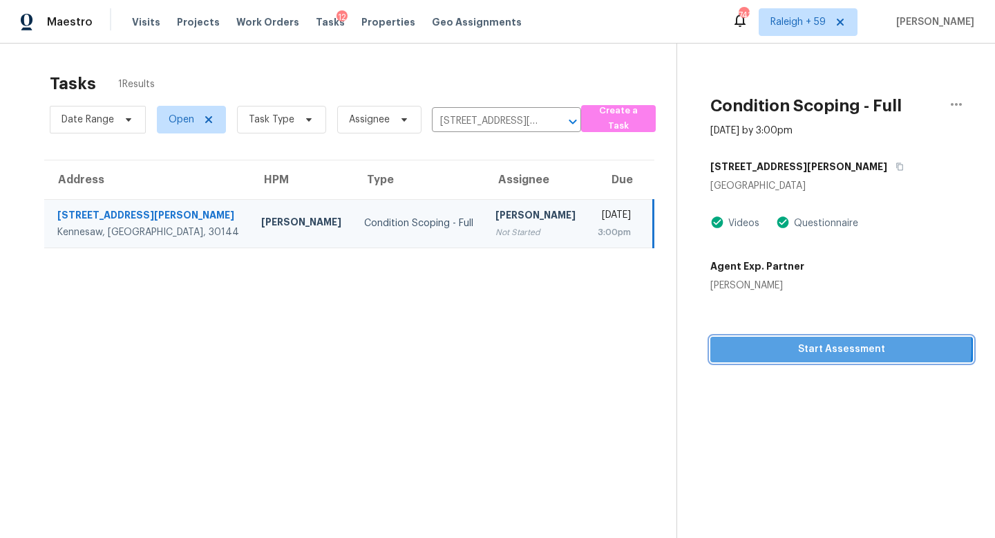
click at [756, 346] on span "Start Assessment" at bounding box center [842, 349] width 241 height 17
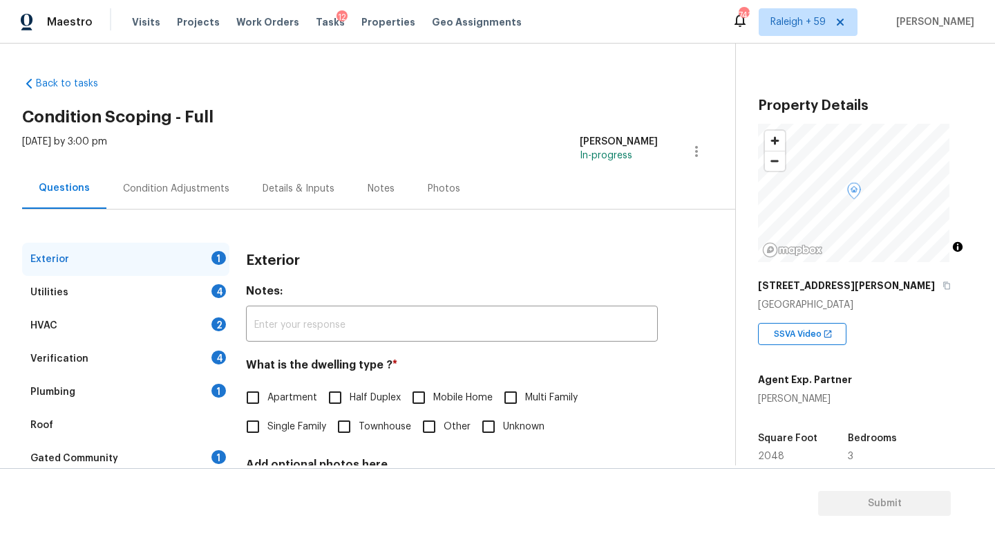
click at [267, 435] on input "Single Family" at bounding box center [252, 426] width 29 height 29
checkbox input "true"
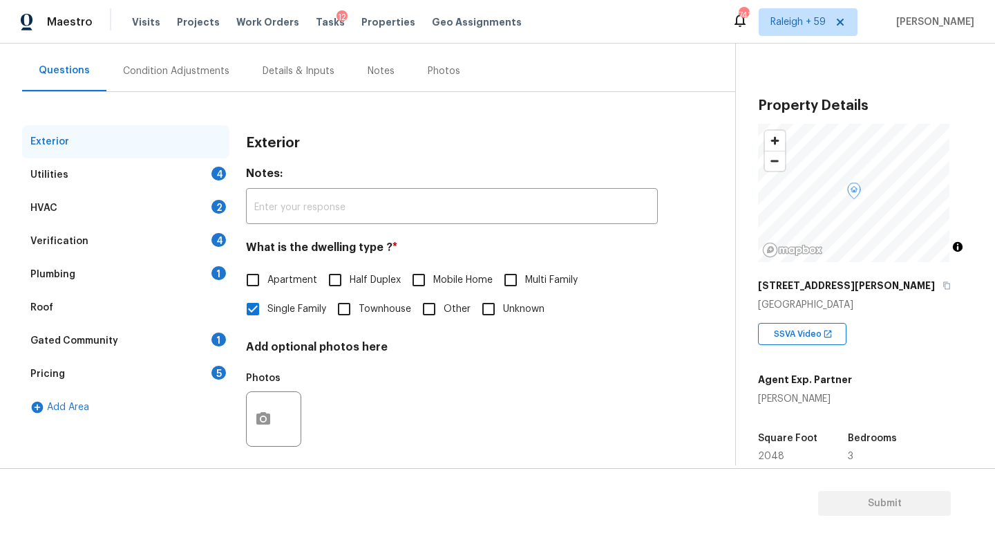
scroll to position [138, 0]
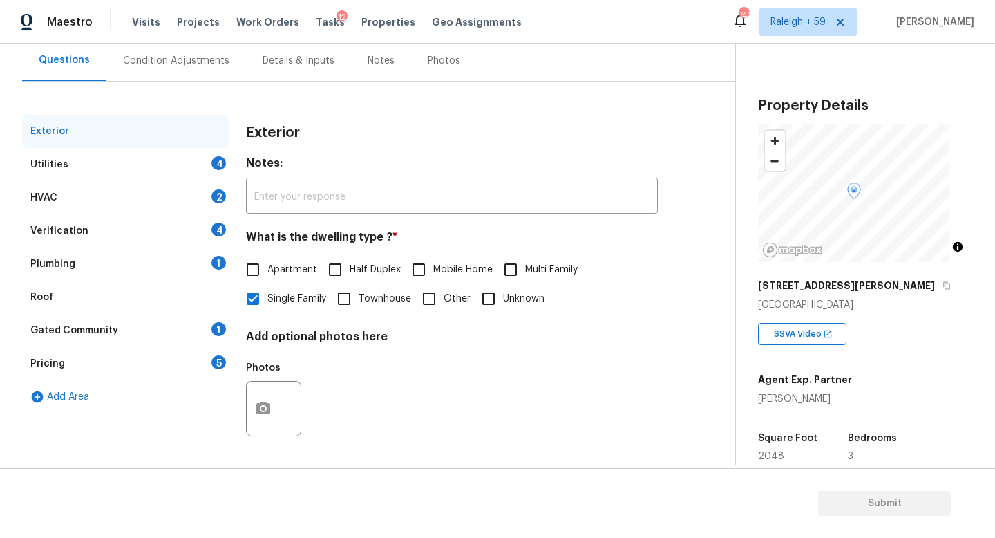
click at [294, 55] on div "Details & Inputs" at bounding box center [299, 61] width 72 height 14
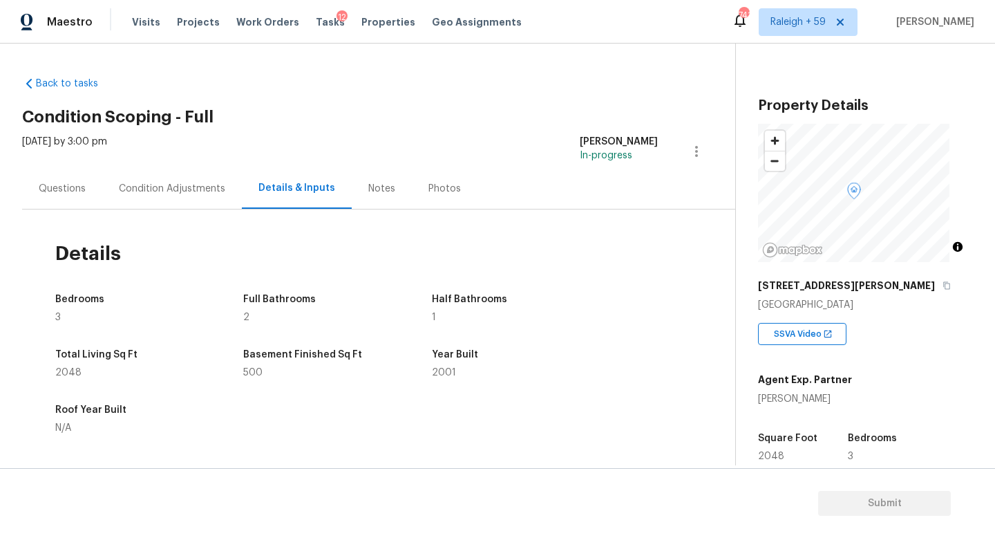
click at [53, 174] on div "Questions" at bounding box center [62, 188] width 80 height 41
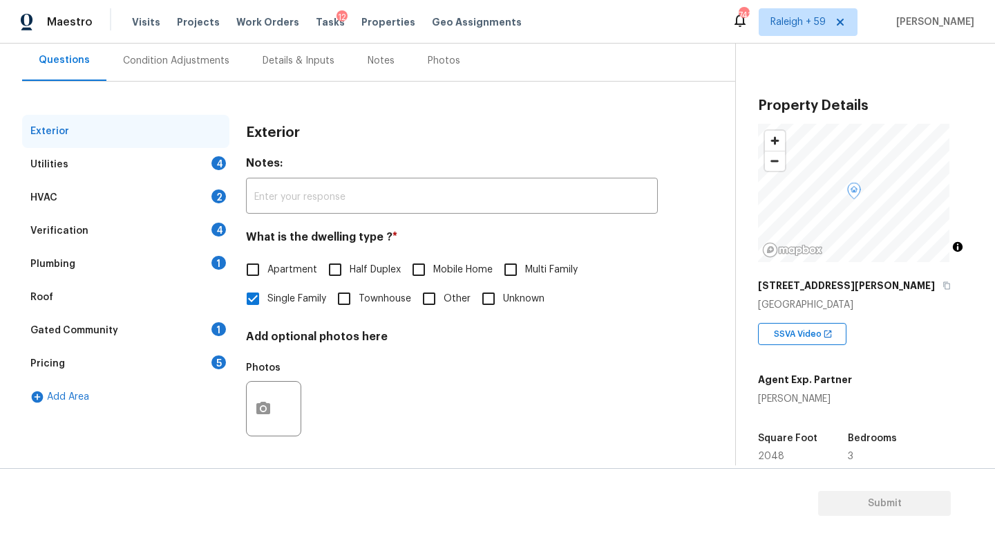
click at [171, 319] on div "Gated Community 1" at bounding box center [125, 330] width 207 height 33
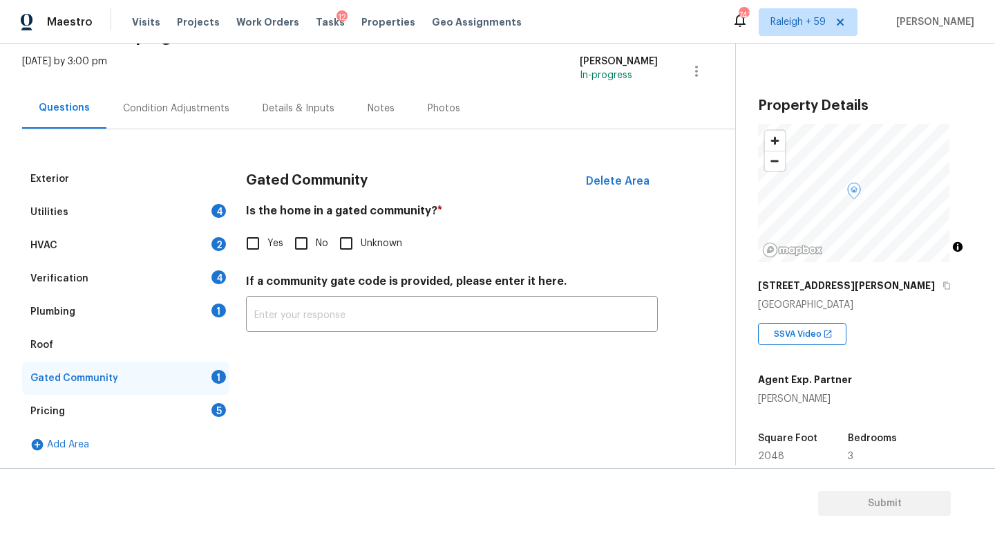
scroll to position [91, 0]
click at [302, 241] on input "No" at bounding box center [301, 243] width 29 height 29
checkbox input "true"
click at [190, 306] on div "Plumbing 1" at bounding box center [125, 311] width 207 height 33
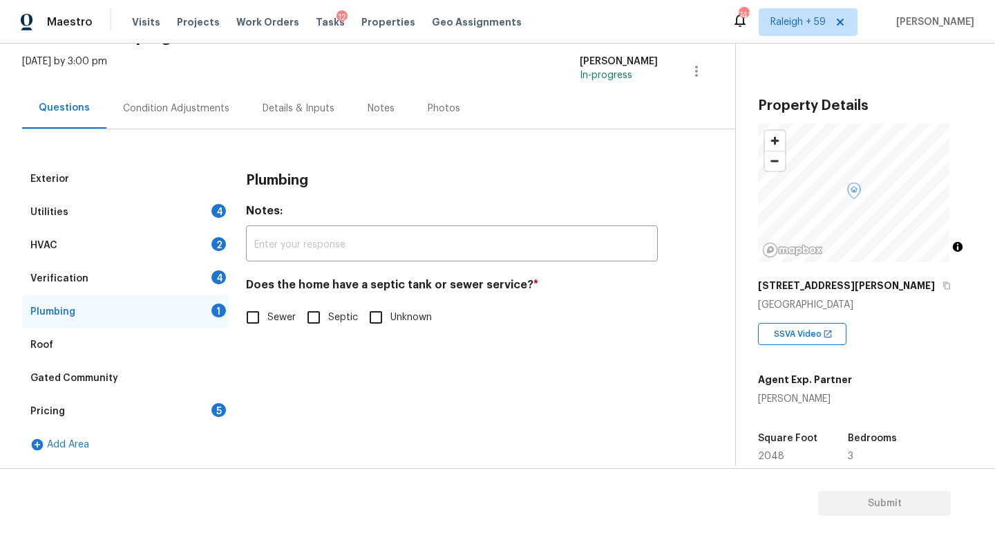
click at [287, 129] on div "Exterior Utilities 4 HVAC 2 Verification 4 Plumbing 1 Roof Gated Community Pric…" at bounding box center [362, 295] width 680 height 332
click at [297, 106] on div "Details & Inputs" at bounding box center [298, 108] width 105 height 41
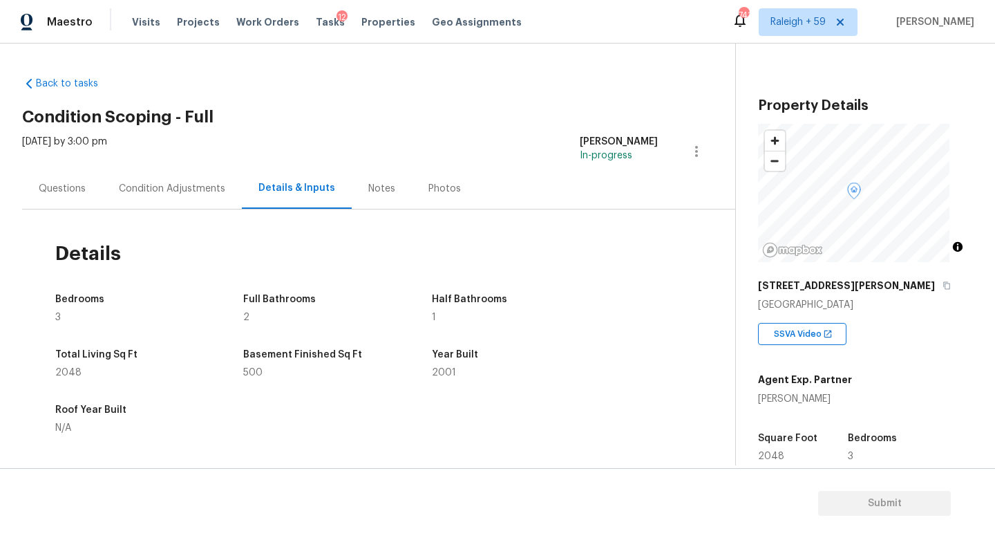
click at [40, 194] on div "Questions" at bounding box center [62, 189] width 47 height 14
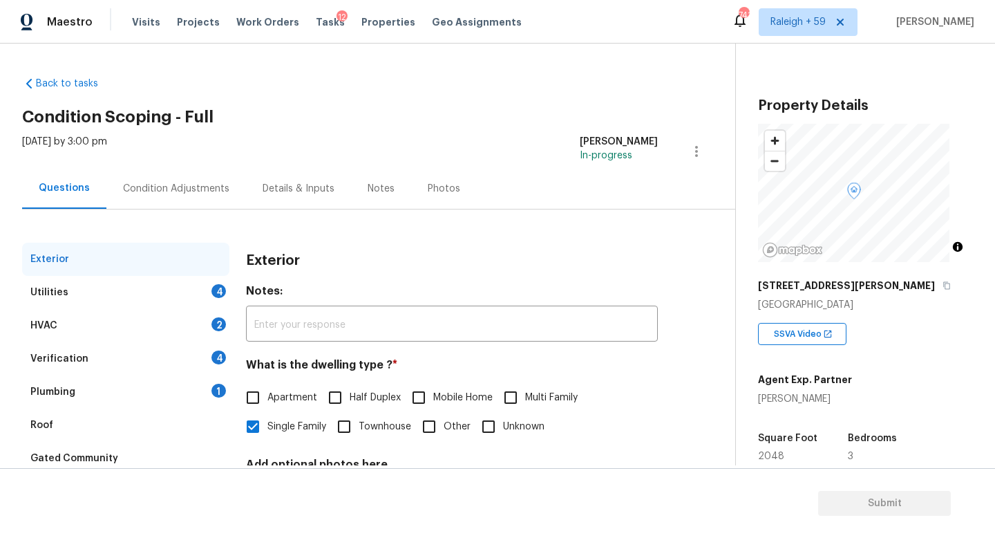
scroll to position [32, 0]
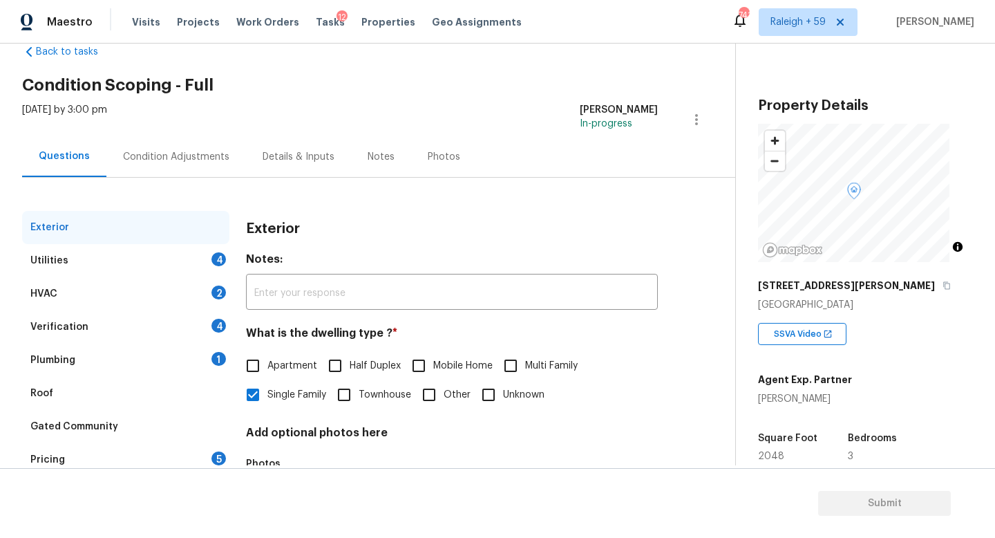
drag, startPoint x: 142, startPoint y: 357, endPoint x: 154, endPoint y: 358, distance: 12.5
click at [142, 357] on div "Plumbing 1" at bounding box center [125, 360] width 207 height 33
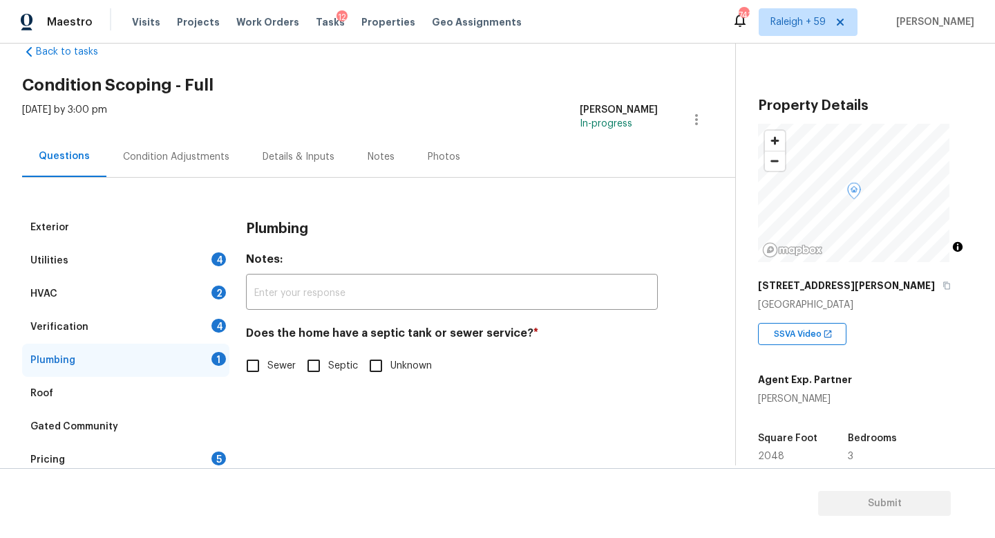
click at [265, 361] on input "Sewer" at bounding box center [252, 365] width 29 height 29
checkbox input "true"
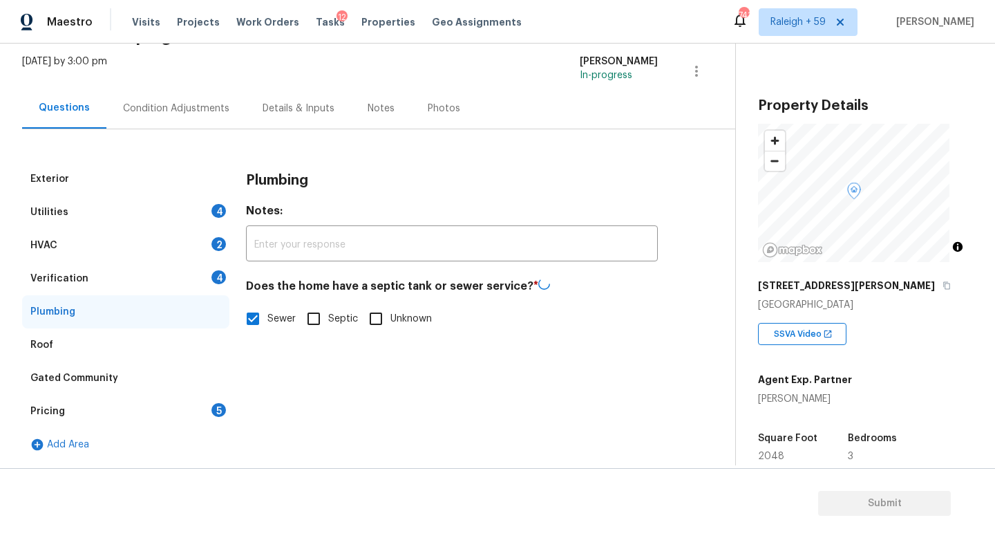
scroll to position [91, 0]
click at [163, 271] on div "Verification 4" at bounding box center [125, 278] width 207 height 33
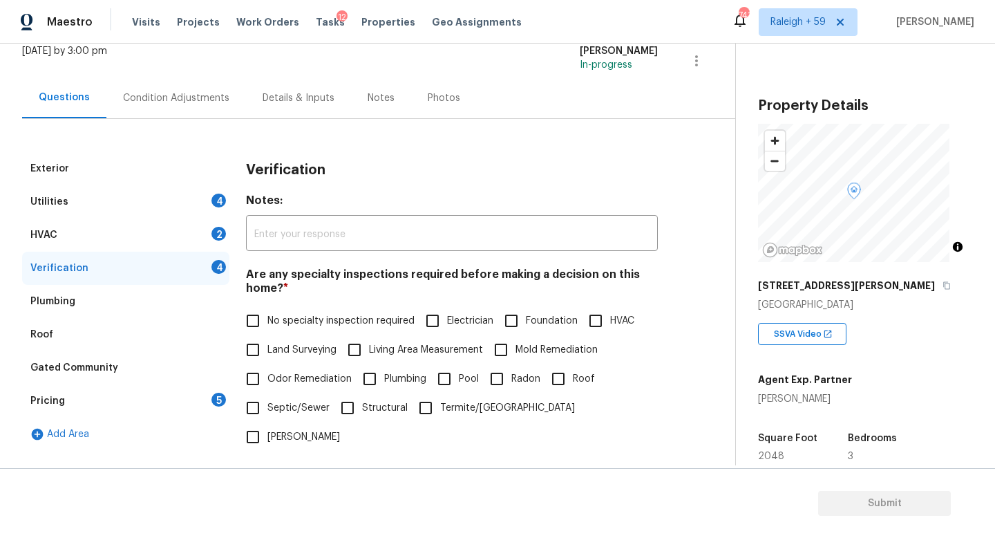
click at [281, 324] on span "No specialty inspection required" at bounding box center [341, 321] width 147 height 15
click at [268, 324] on input "No specialty inspection required" at bounding box center [252, 320] width 29 height 29
checkbox input "true"
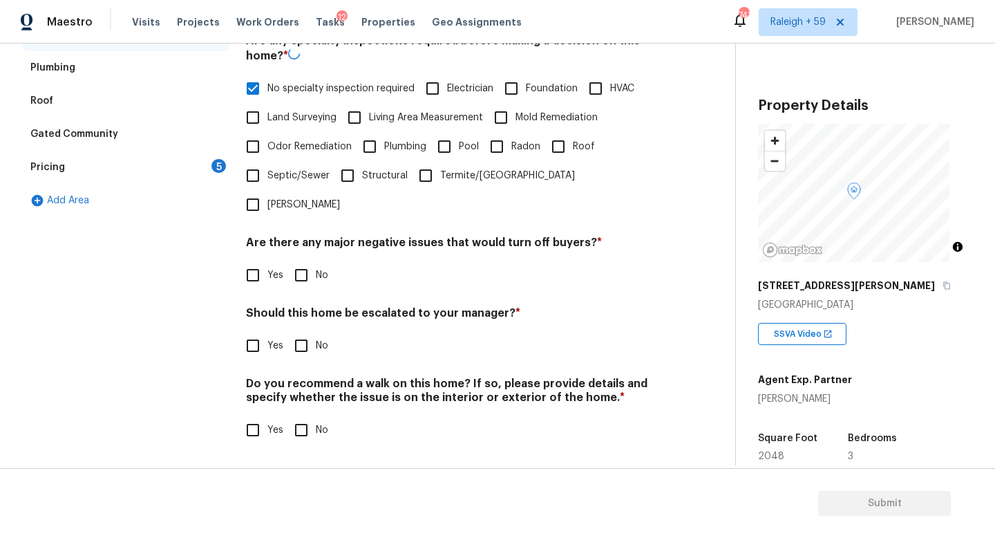
scroll to position [333, 0]
click at [304, 261] on input "No" at bounding box center [301, 275] width 29 height 29
checkbox input "true"
click at [254, 355] on div "Verification Notes: ​ Are any specialty inspections required before making a de…" at bounding box center [452, 190] width 412 height 541
click at [257, 346] on input "Yes" at bounding box center [252, 345] width 29 height 29
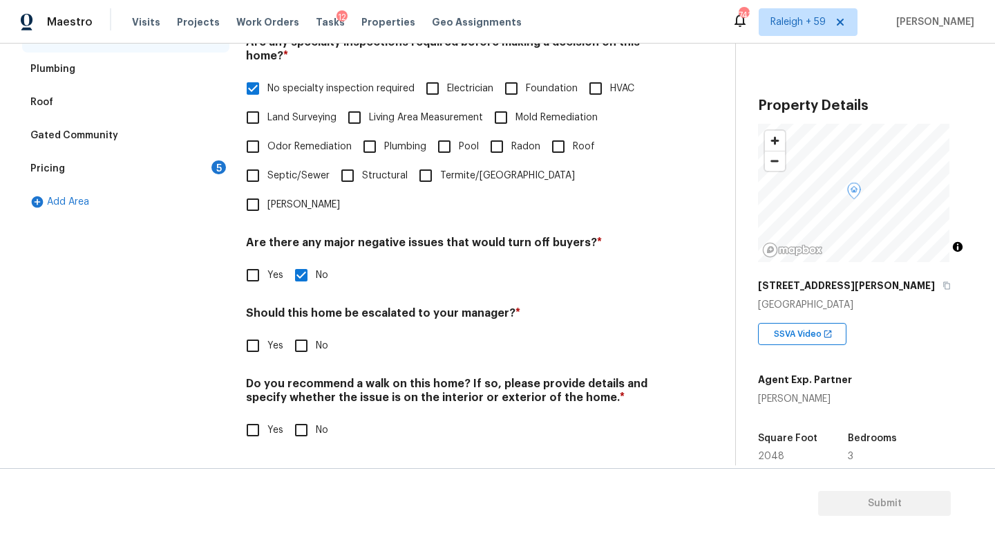
checkbox input "true"
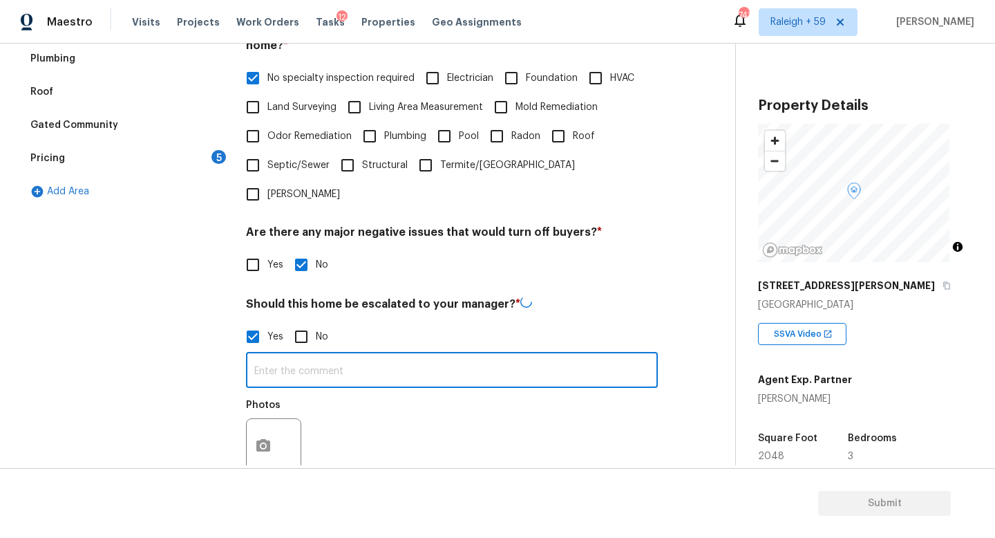
click at [283, 366] on input "text" at bounding box center [452, 371] width 412 height 32
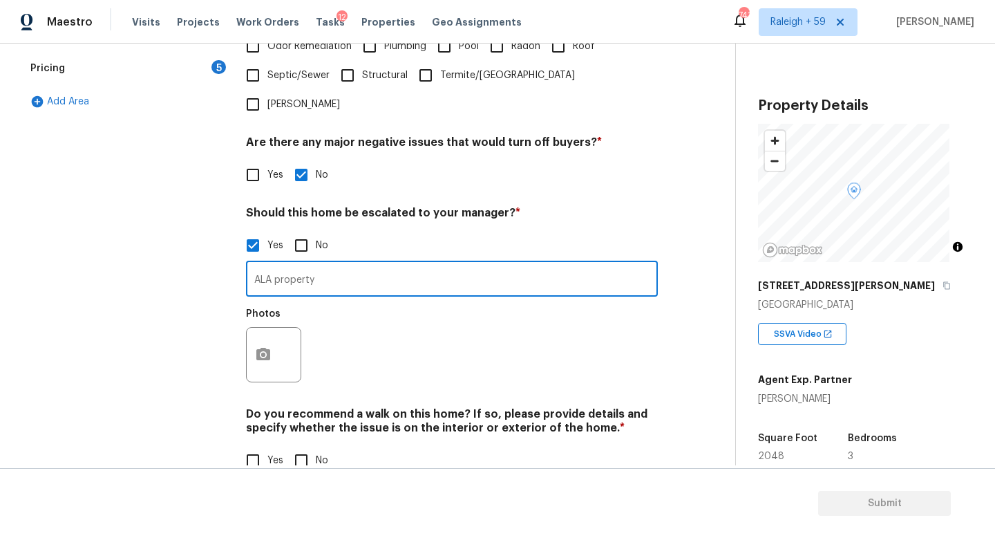
scroll to position [465, 0]
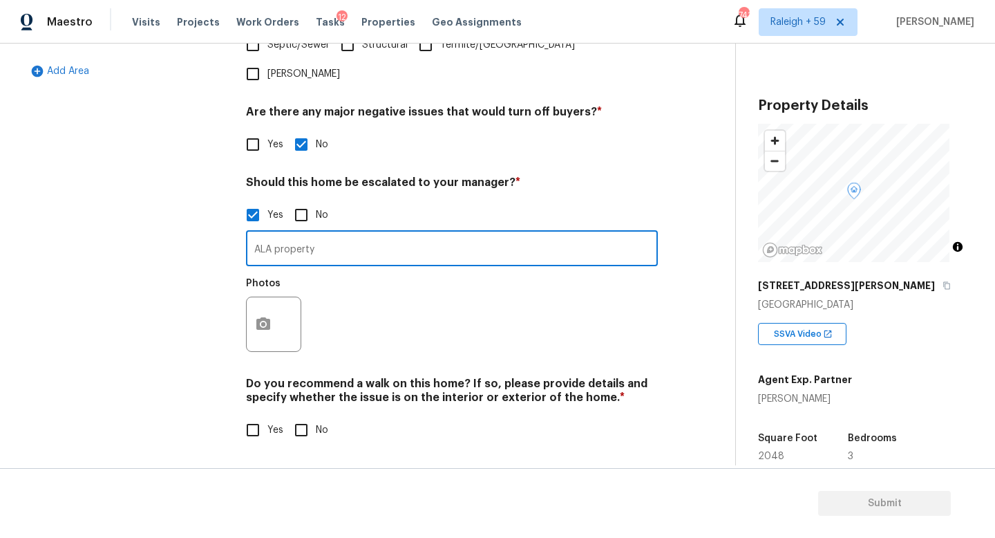
type input "ALA property"
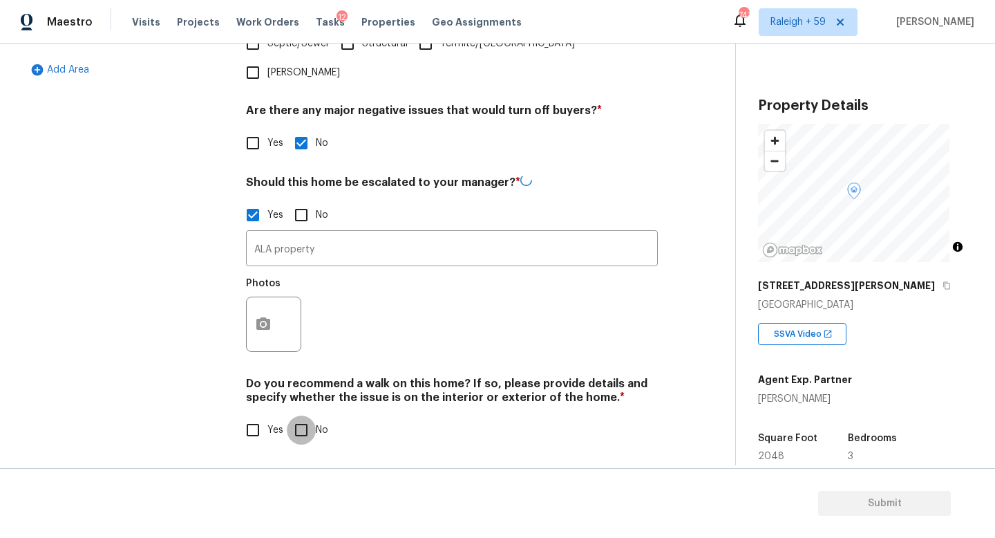
click at [303, 424] on input "No" at bounding box center [301, 429] width 29 height 29
checkbox input "true"
click at [270, 317] on icon "button" at bounding box center [263, 323] width 14 height 12
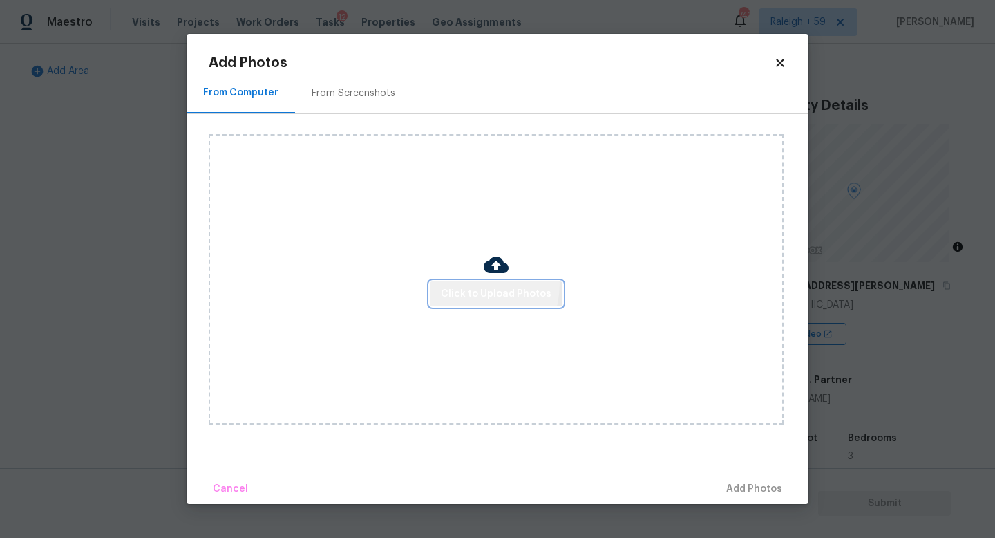
click at [465, 283] on button "Click to Upload Photos" at bounding box center [496, 294] width 133 height 26
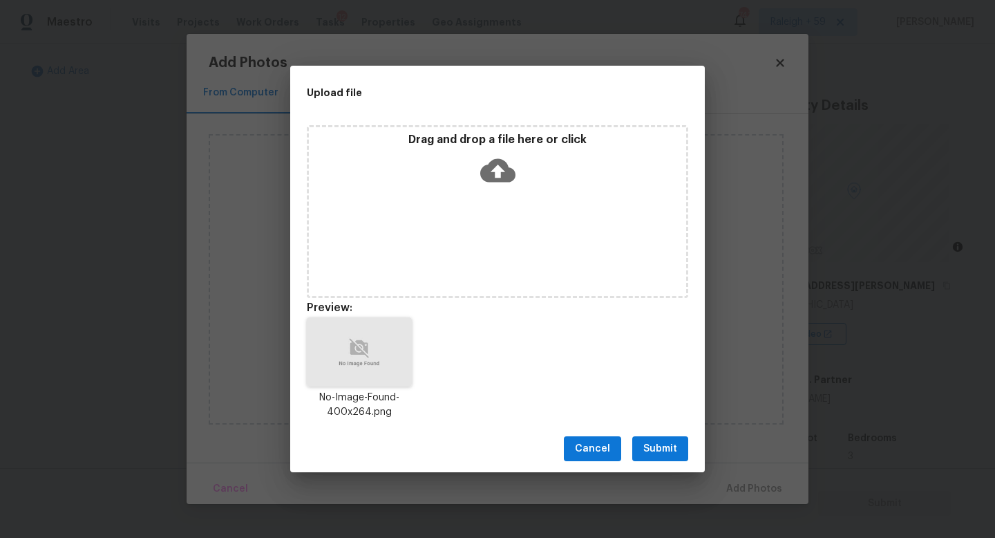
click at [656, 441] on span "Submit" at bounding box center [661, 448] width 34 height 17
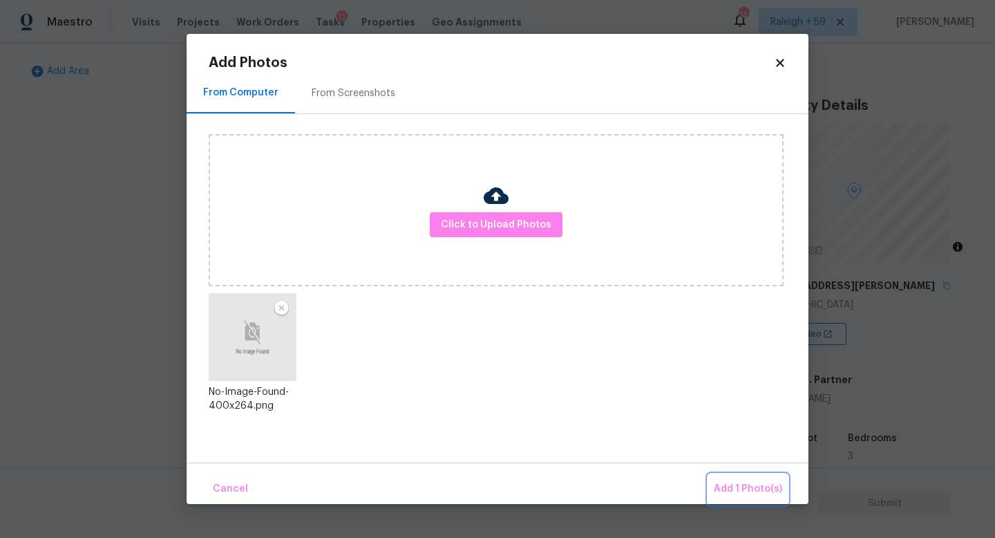
drag, startPoint x: 723, startPoint y: 478, endPoint x: 712, endPoint y: 478, distance: 11.1
click at [723, 478] on button "Add 1 Photo(s)" at bounding box center [748, 489] width 79 height 30
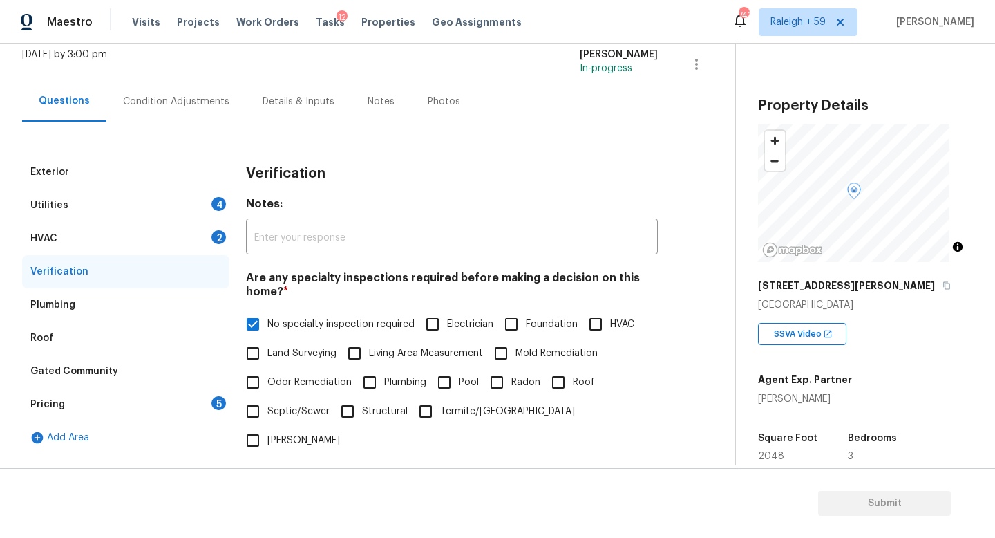
scroll to position [33, 0]
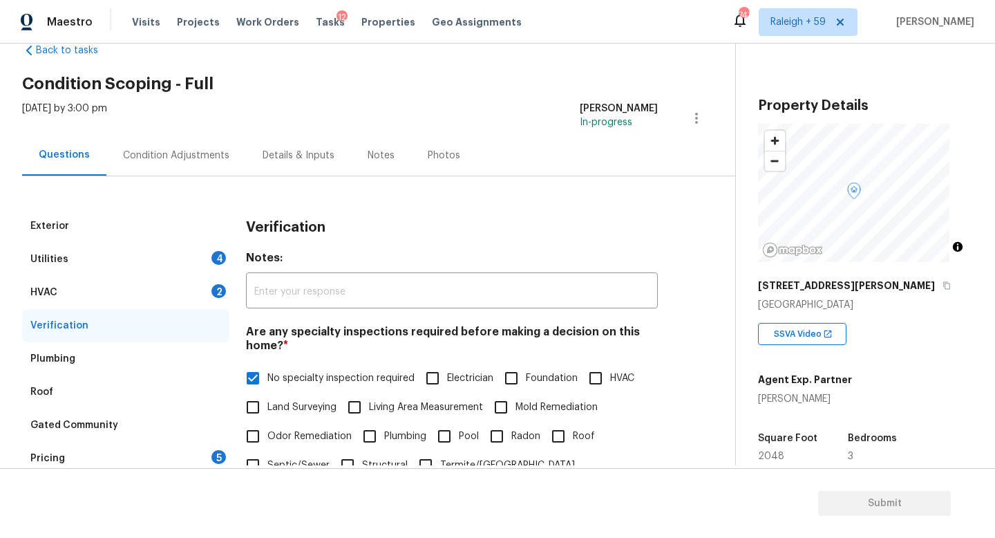
click at [180, 263] on div "Utilities 4" at bounding box center [125, 259] width 207 height 33
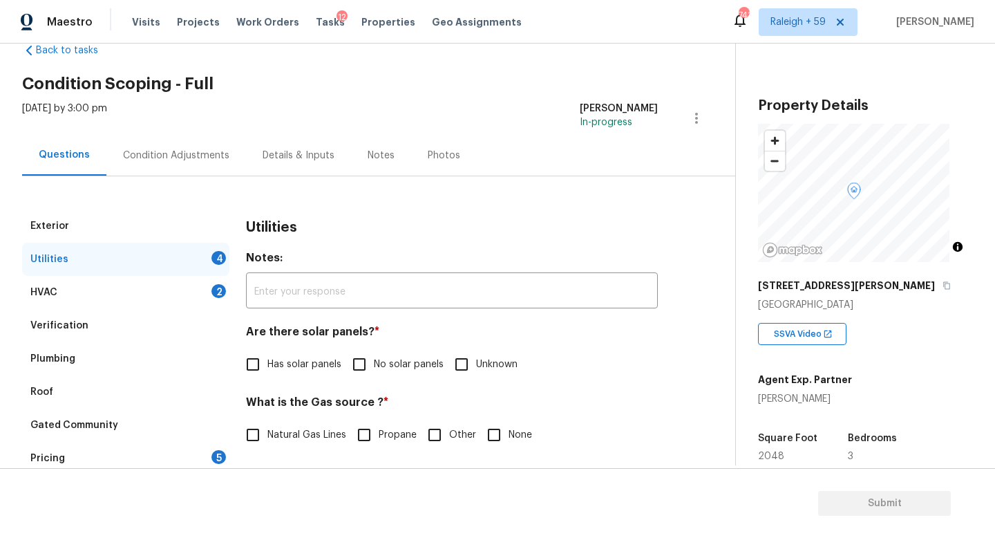
click at [420, 376] on label "No solar panels" at bounding box center [394, 364] width 99 height 29
click at [374, 376] on input "No solar panels" at bounding box center [359, 364] width 29 height 29
checkbox input "true"
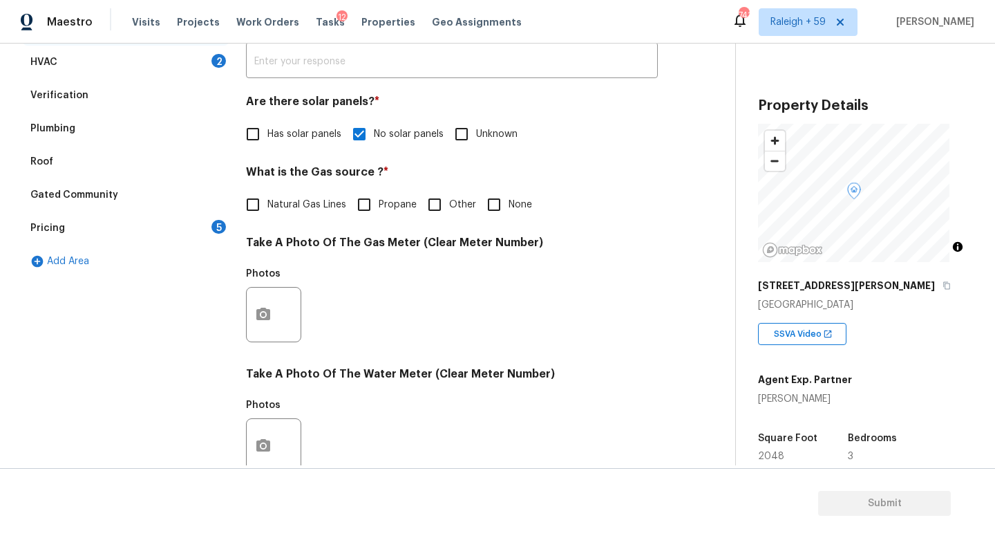
scroll to position [190, 0]
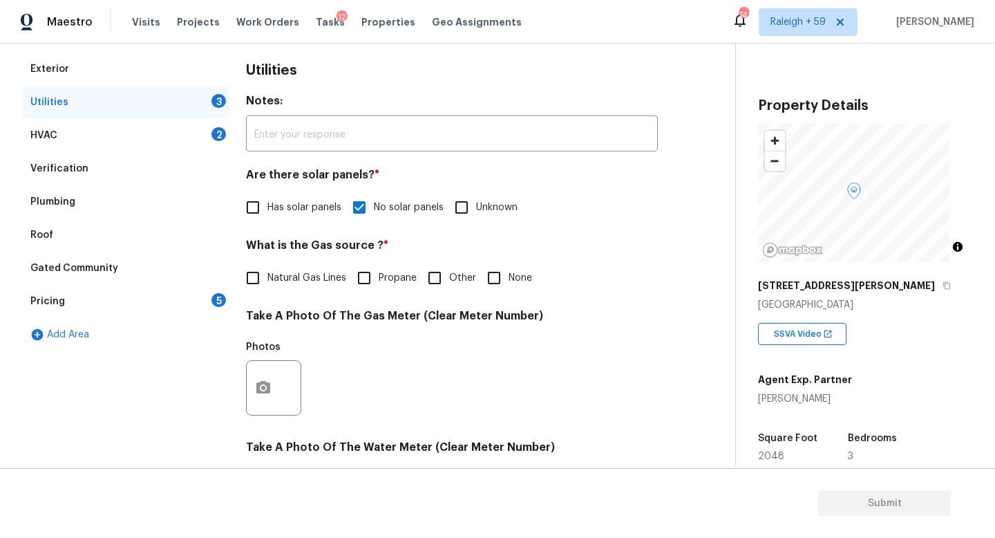
click at [503, 283] on input "None" at bounding box center [494, 277] width 29 height 29
checkbox input "true"
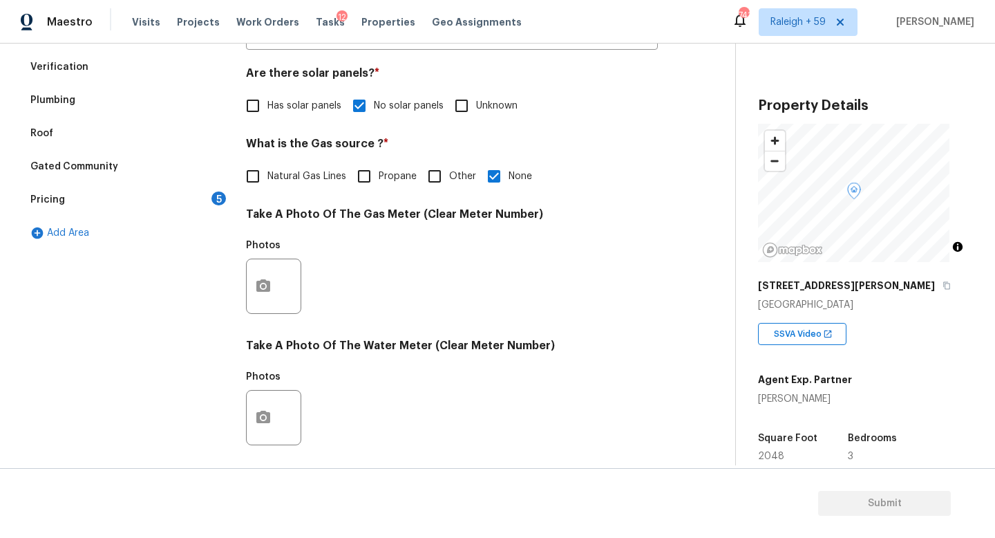
scroll to position [513, 0]
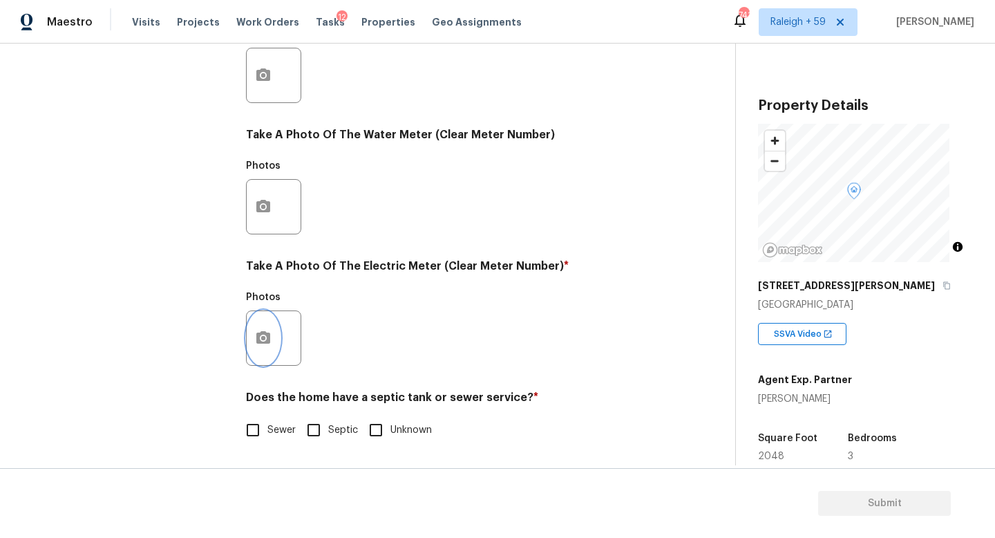
click at [274, 324] on button "button" at bounding box center [263, 338] width 33 height 54
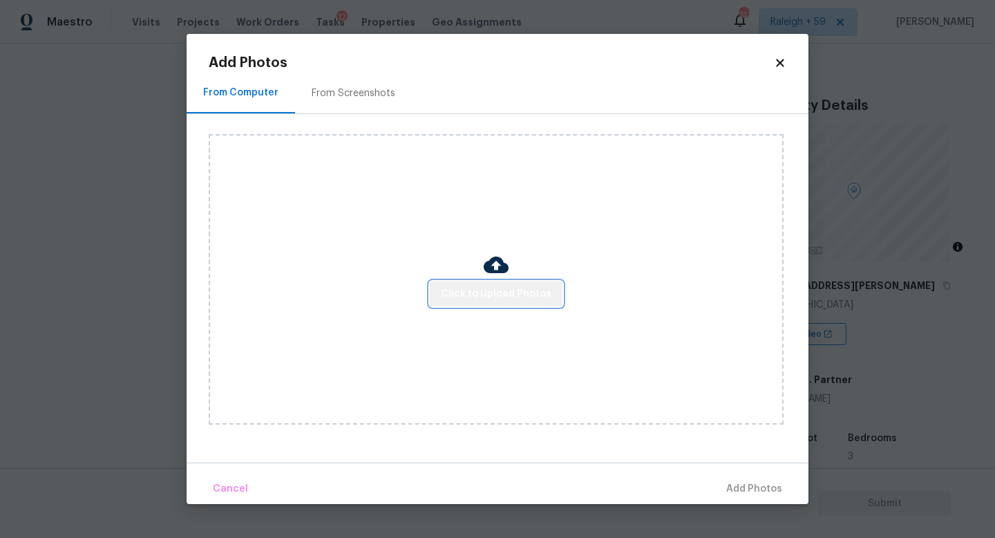
click at [510, 293] on span "Click to Upload Photos" at bounding box center [496, 293] width 111 height 17
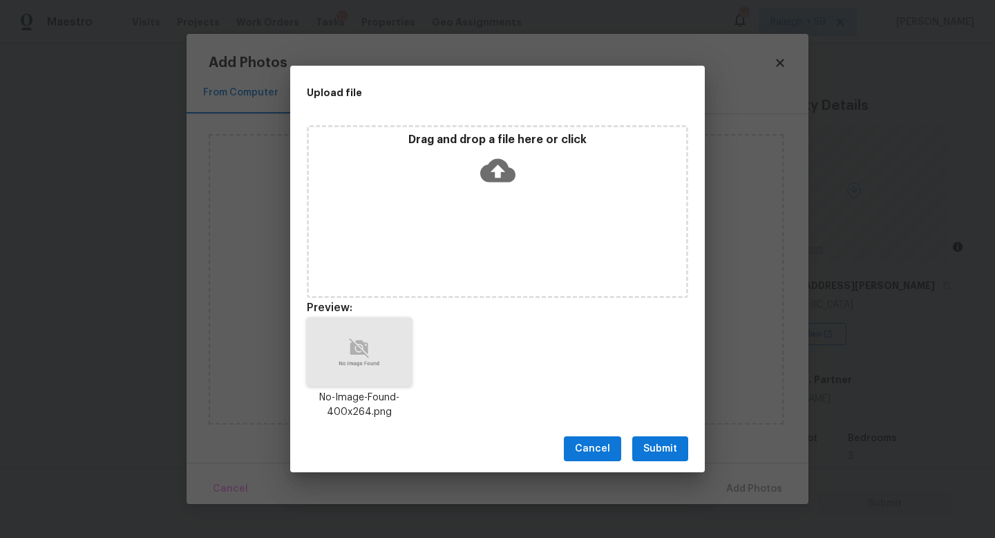
click at [666, 445] on span "Submit" at bounding box center [661, 448] width 34 height 17
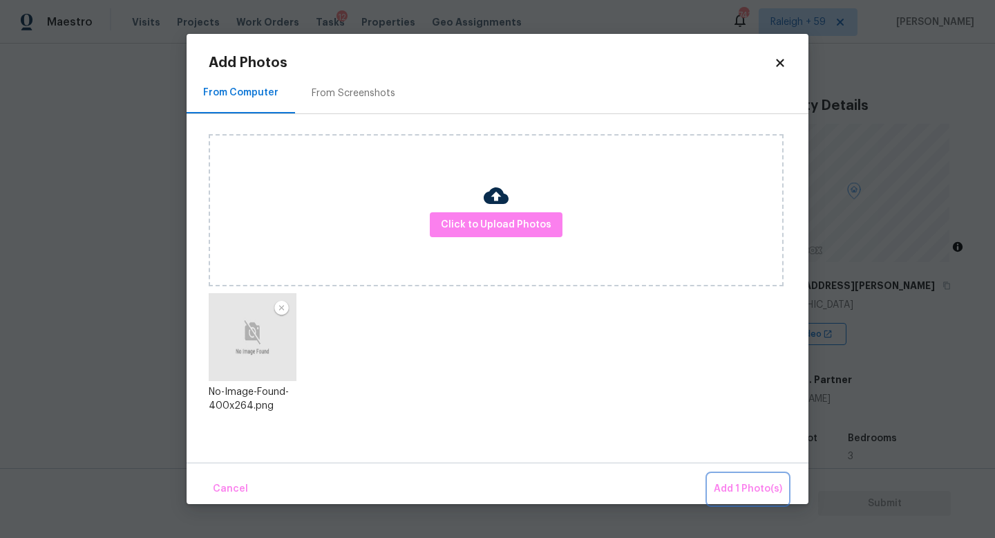
click at [728, 480] on button "Add 1 Photo(s)" at bounding box center [748, 489] width 79 height 30
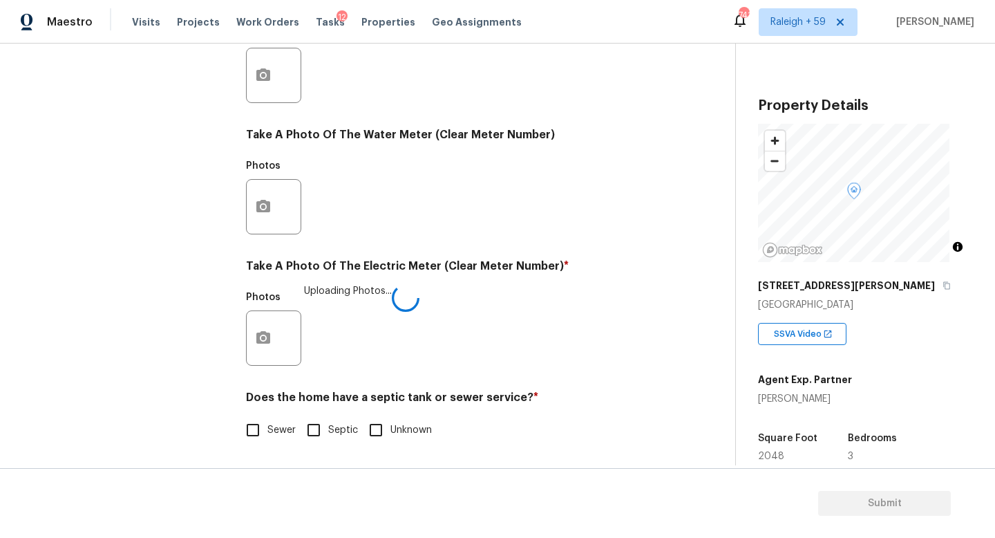
click at [271, 427] on label "Sewer" at bounding box center [266, 429] width 57 height 29
click at [268, 427] on input "Sewer" at bounding box center [252, 429] width 29 height 29
checkbox input "true"
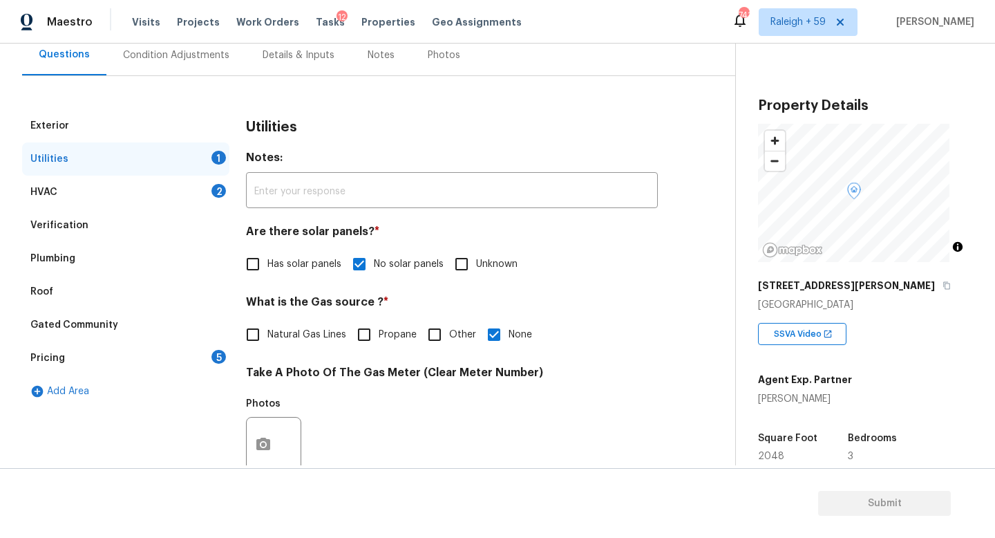
scroll to position [0, 0]
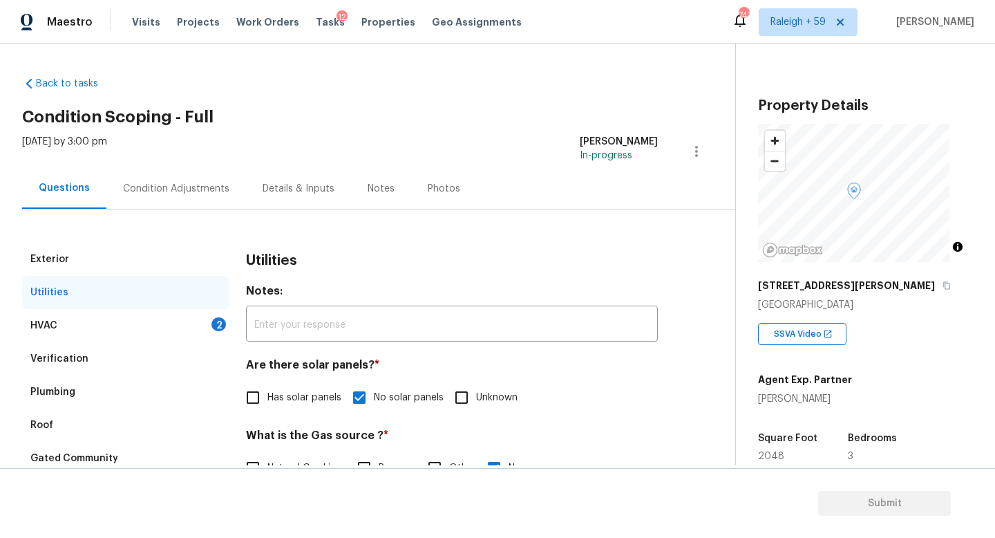
click at [285, 196] on div "Details & Inputs" at bounding box center [298, 188] width 105 height 41
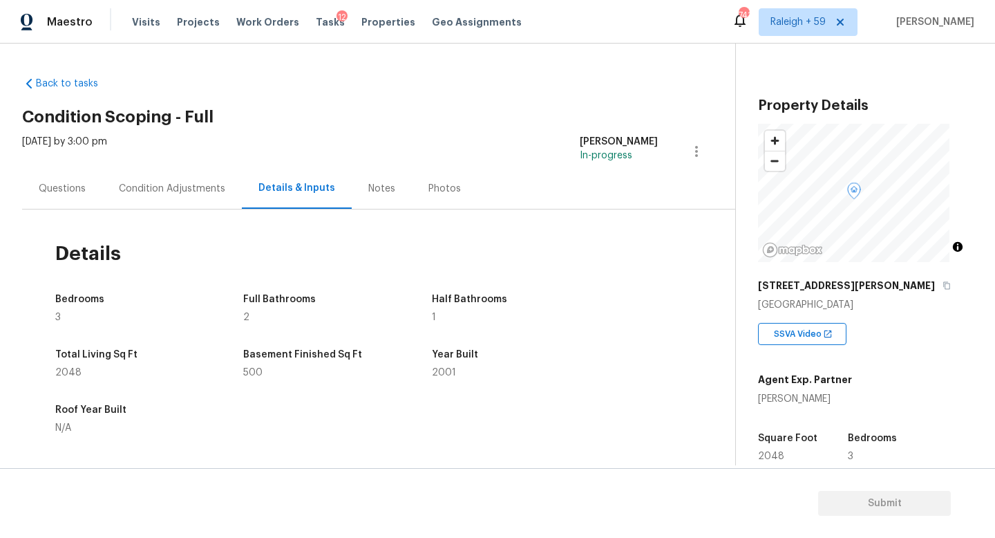
click at [91, 202] on div "Questions" at bounding box center [62, 188] width 80 height 41
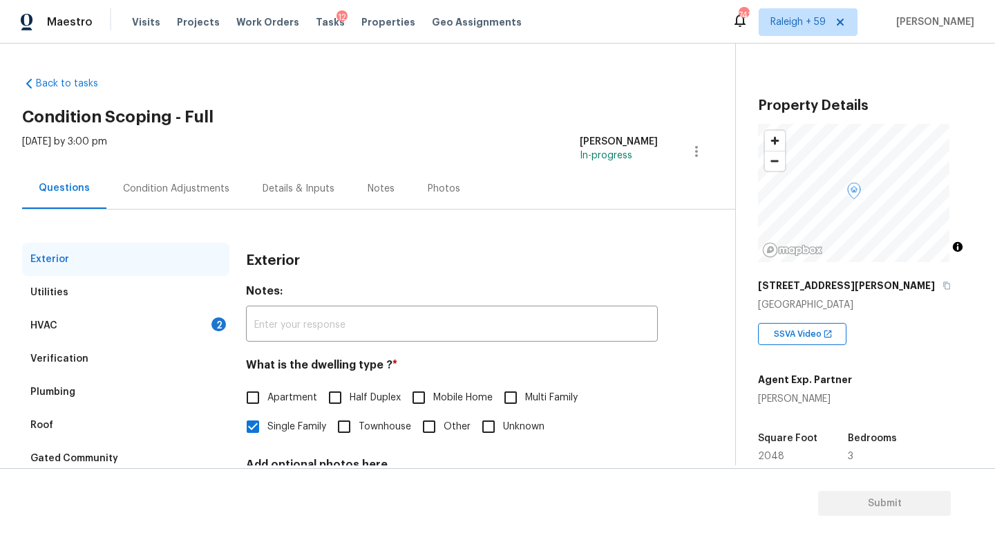
click at [79, 200] on div "Questions" at bounding box center [64, 188] width 84 height 41
click at [185, 330] on div "HVAC 2" at bounding box center [125, 325] width 207 height 33
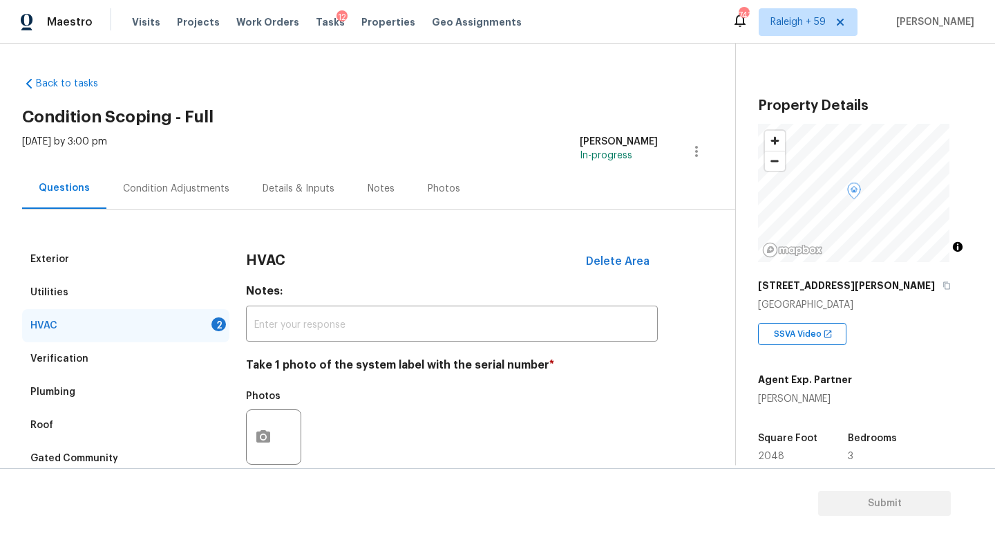
click at [285, 194] on div "Details & Inputs" at bounding box center [299, 189] width 72 height 14
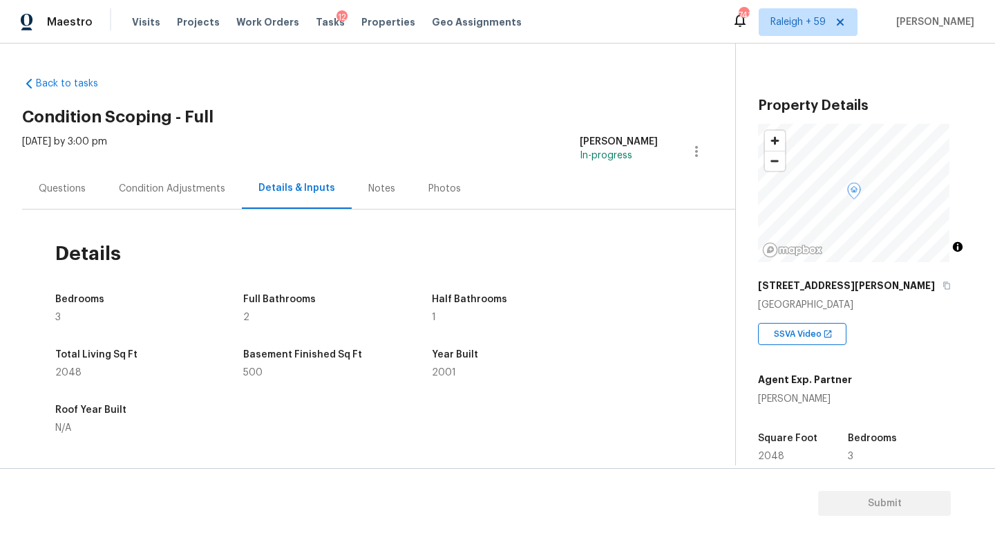
drag, startPoint x: 46, startPoint y: 174, endPoint x: 53, endPoint y: 177, distance: 8.1
click at [45, 174] on div "Questions" at bounding box center [62, 188] width 80 height 41
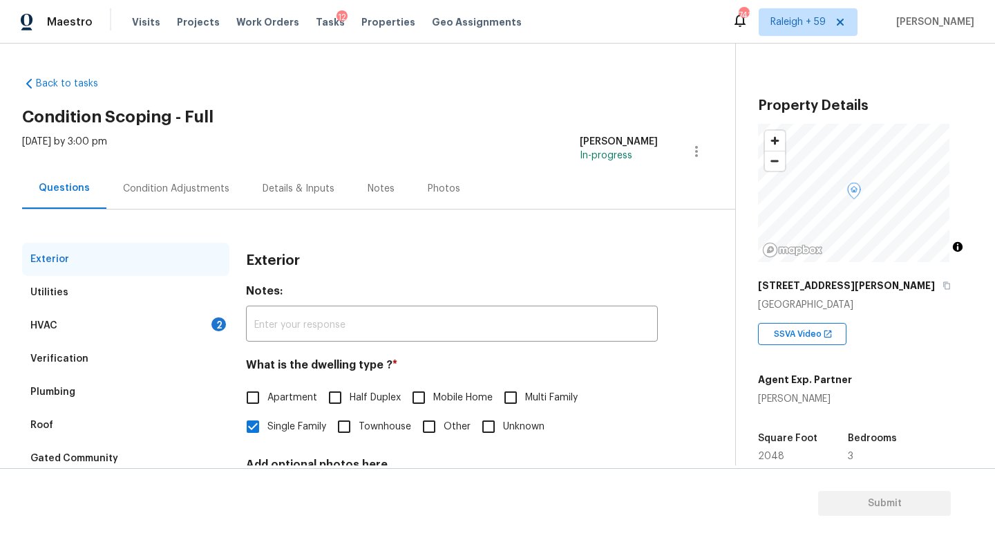
click at [182, 187] on div "Condition Adjustments" at bounding box center [176, 189] width 106 height 14
